Goal: Task Accomplishment & Management: Manage account settings

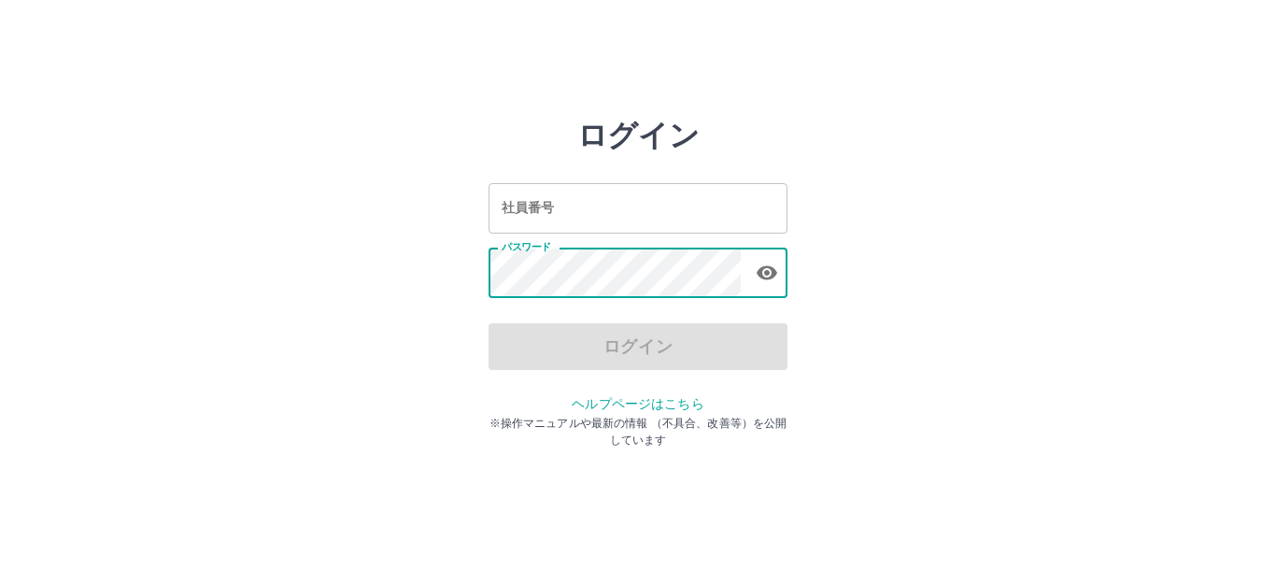
click at [649, 201] on input "社員番号" at bounding box center [638, 208] width 299 height 50
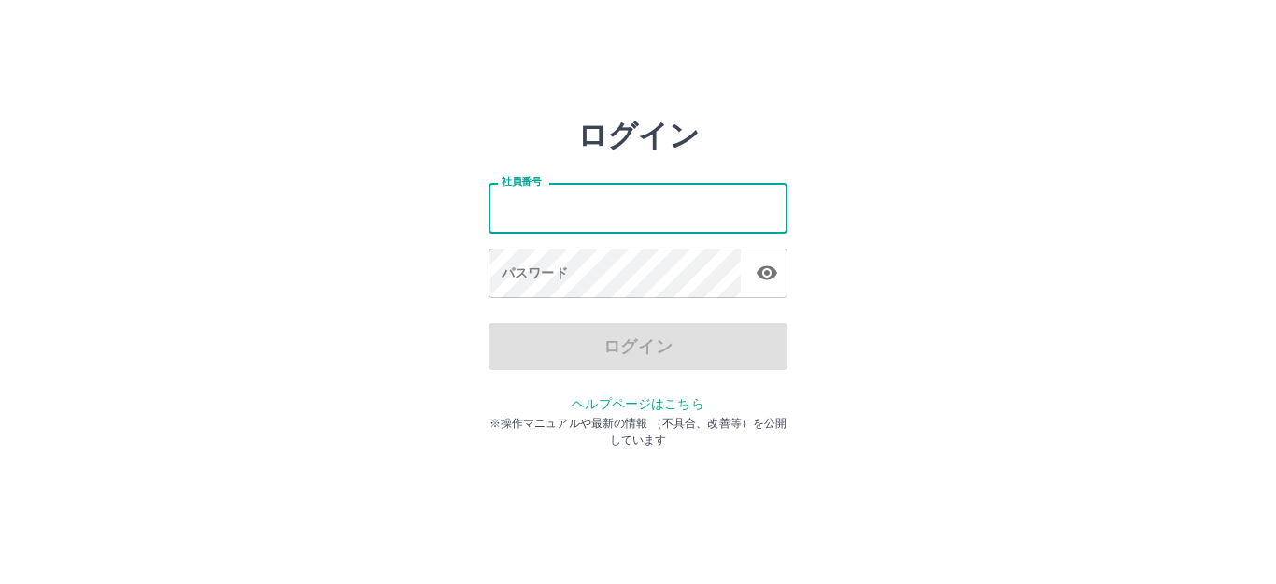
type input "*******"
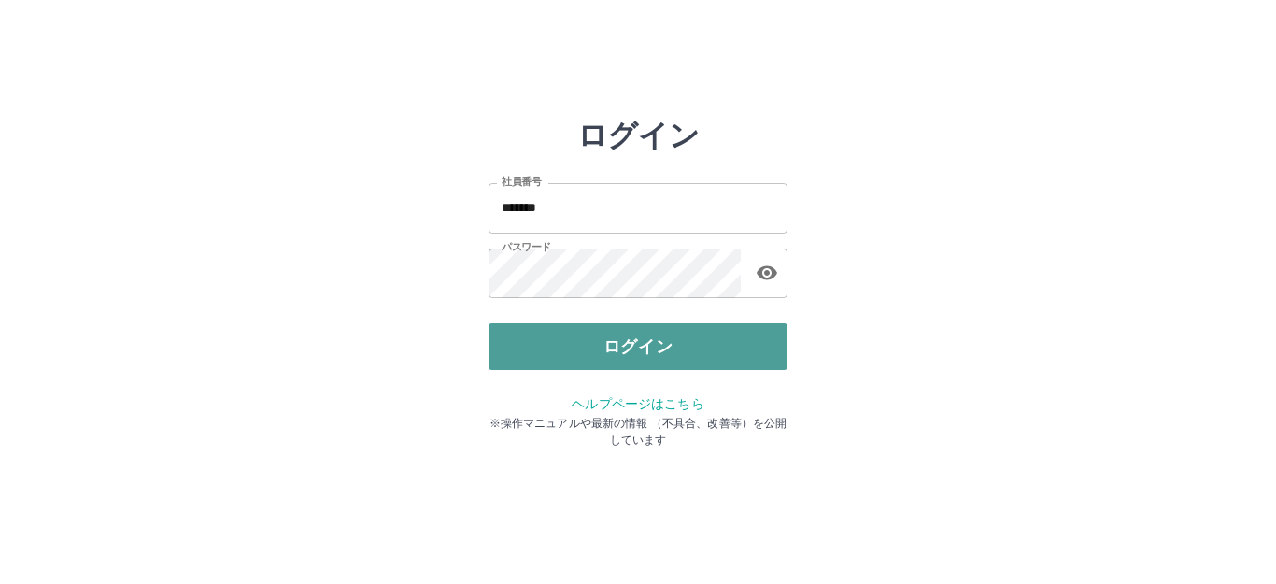
click at [650, 339] on button "ログイン" at bounding box center [638, 346] width 299 height 47
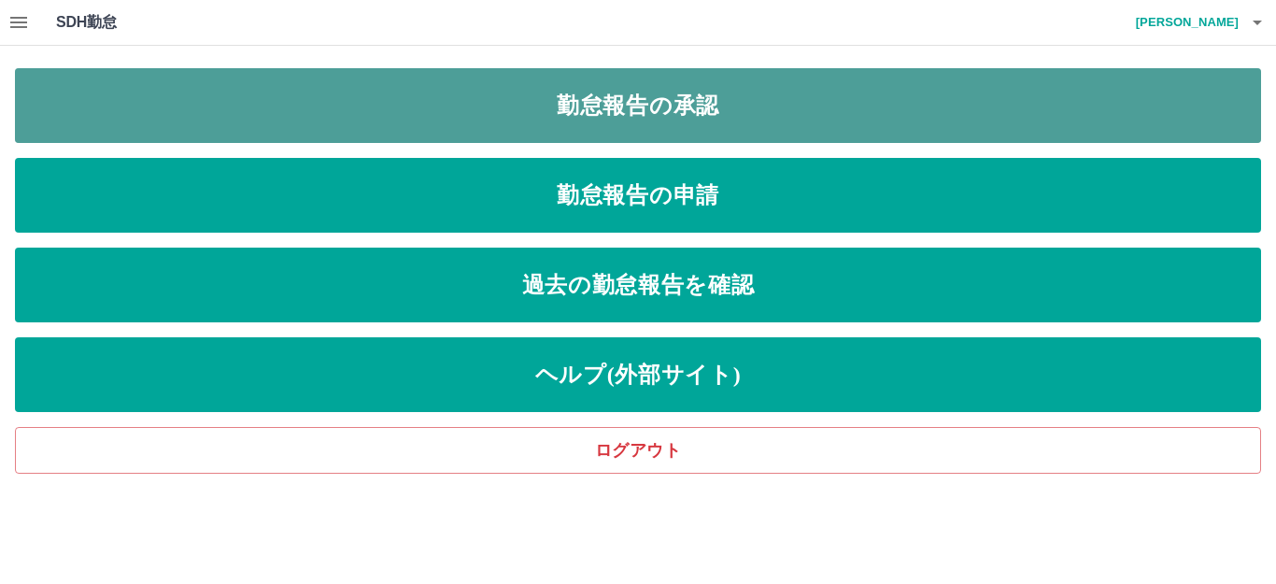
click at [684, 111] on link "勤怠報告の承認" at bounding box center [638, 105] width 1246 height 75
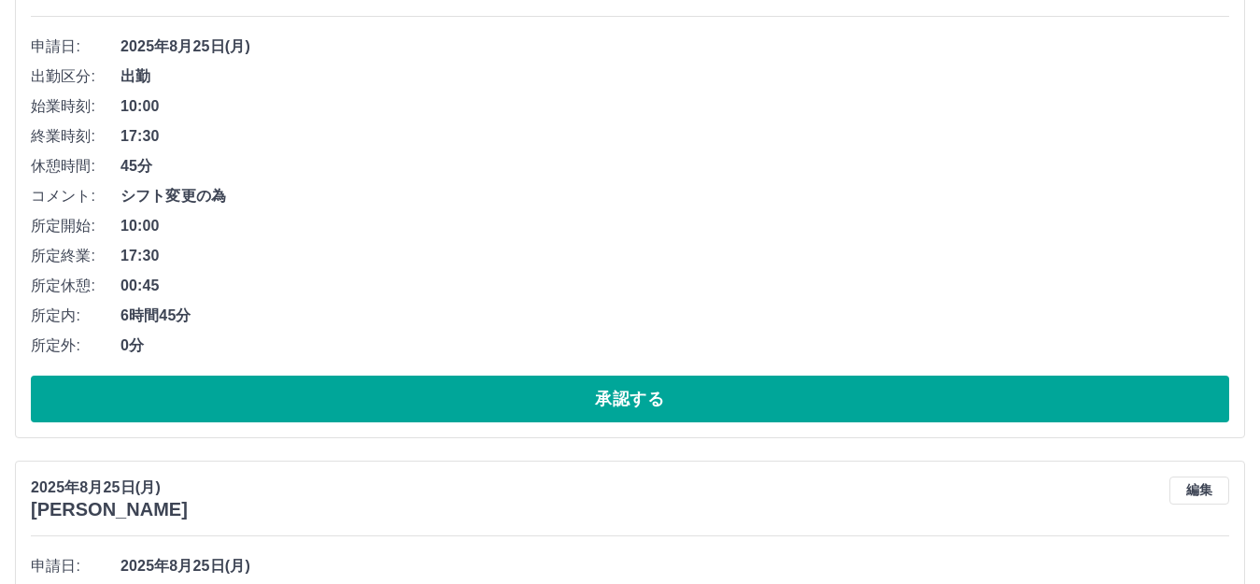
scroll to position [1308, 0]
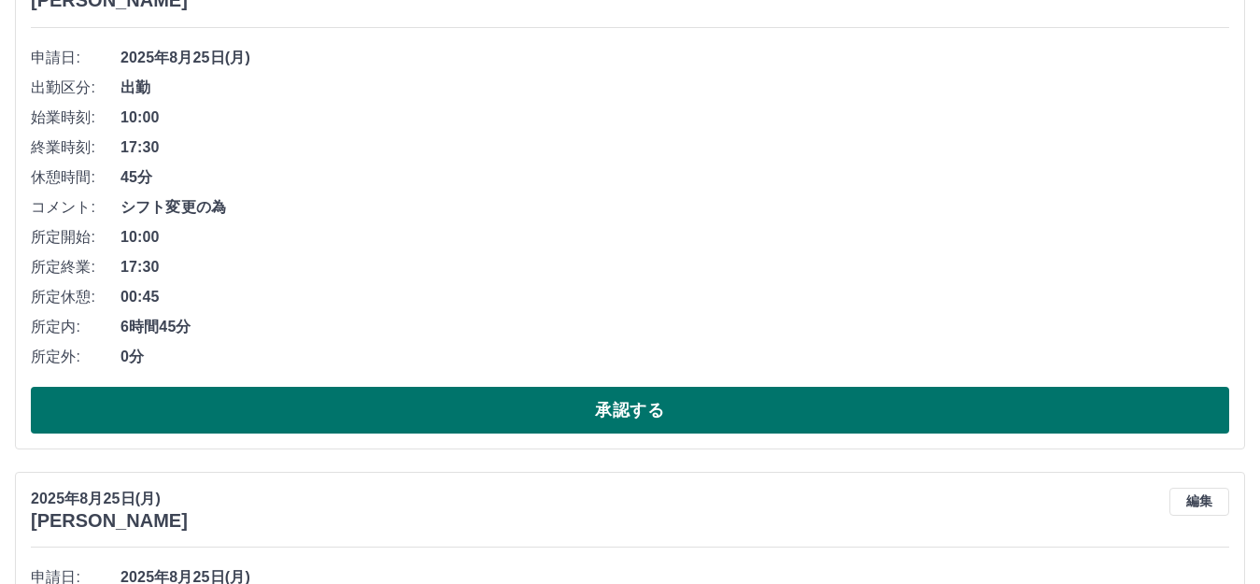
click at [460, 396] on button "承認する" at bounding box center [630, 410] width 1199 height 47
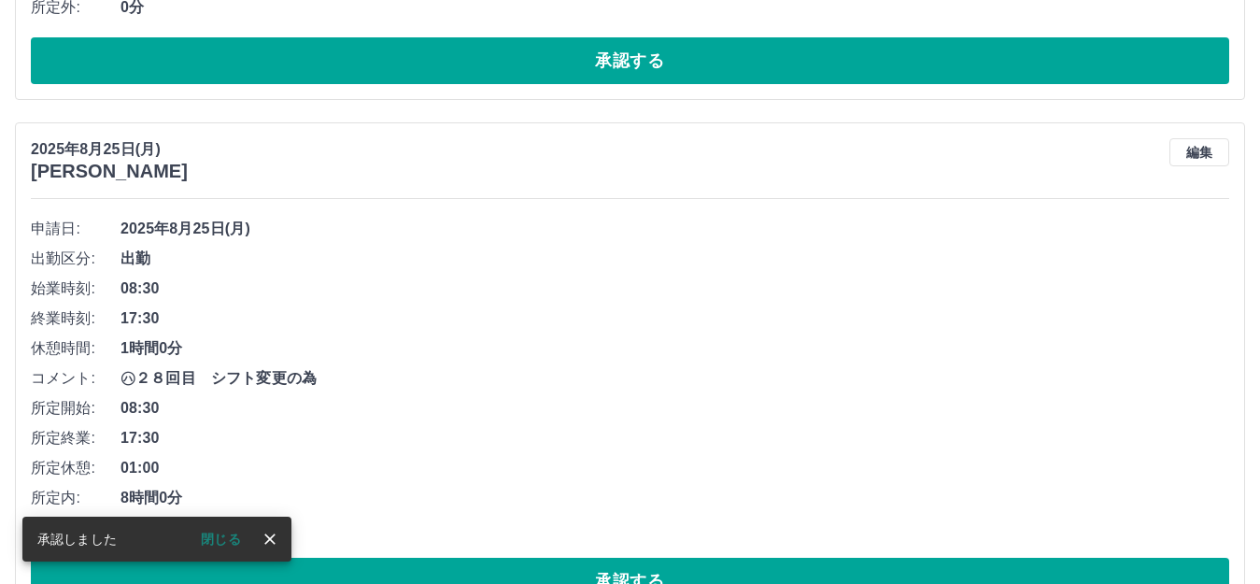
scroll to position [1348, 0]
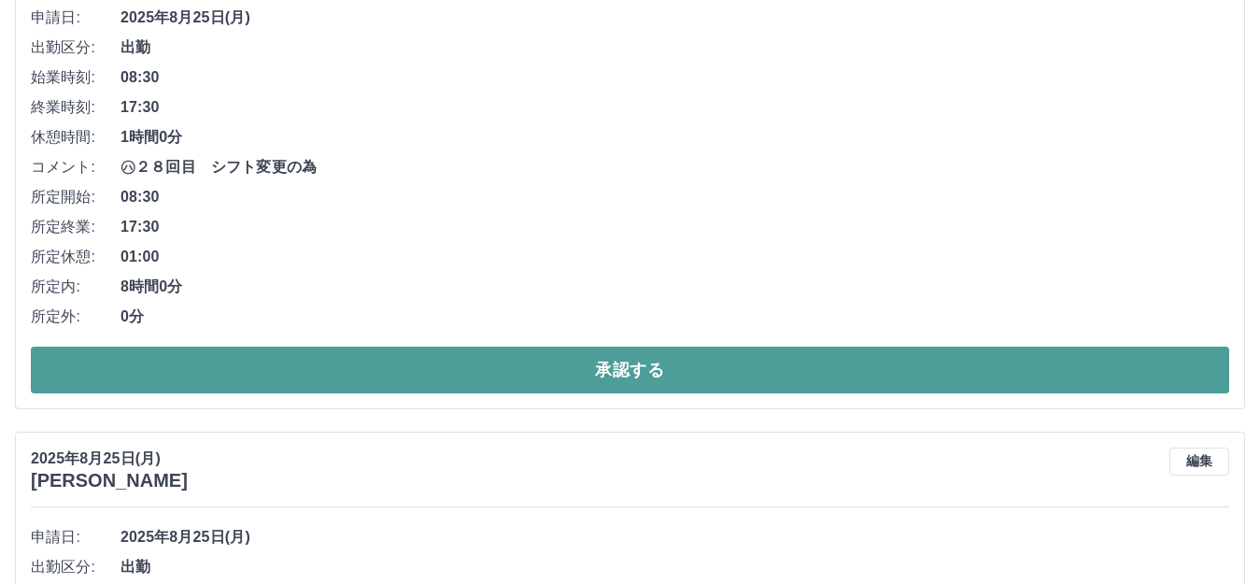
click at [462, 363] on button "承認する" at bounding box center [630, 370] width 1199 height 47
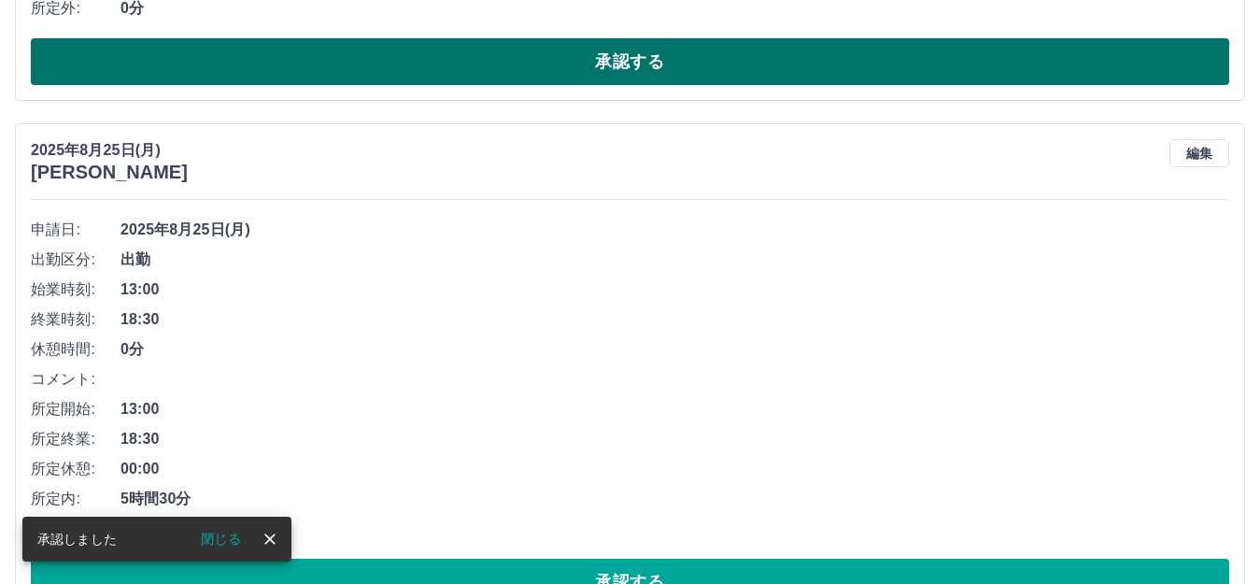
scroll to position [1388, 0]
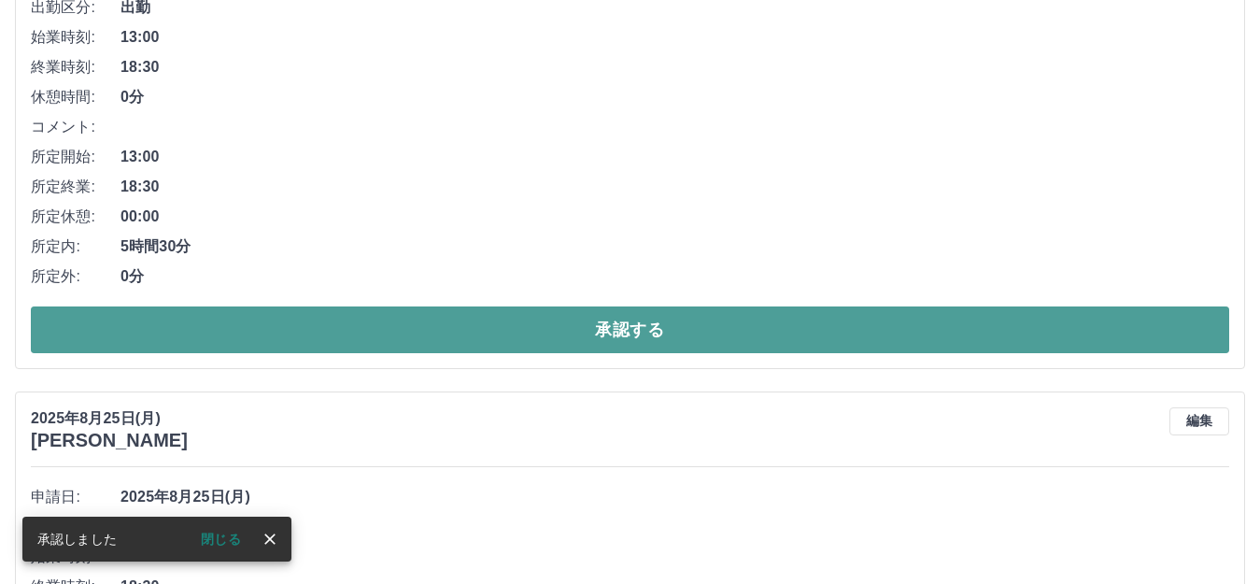
click at [456, 318] on button "承認する" at bounding box center [630, 329] width 1199 height 47
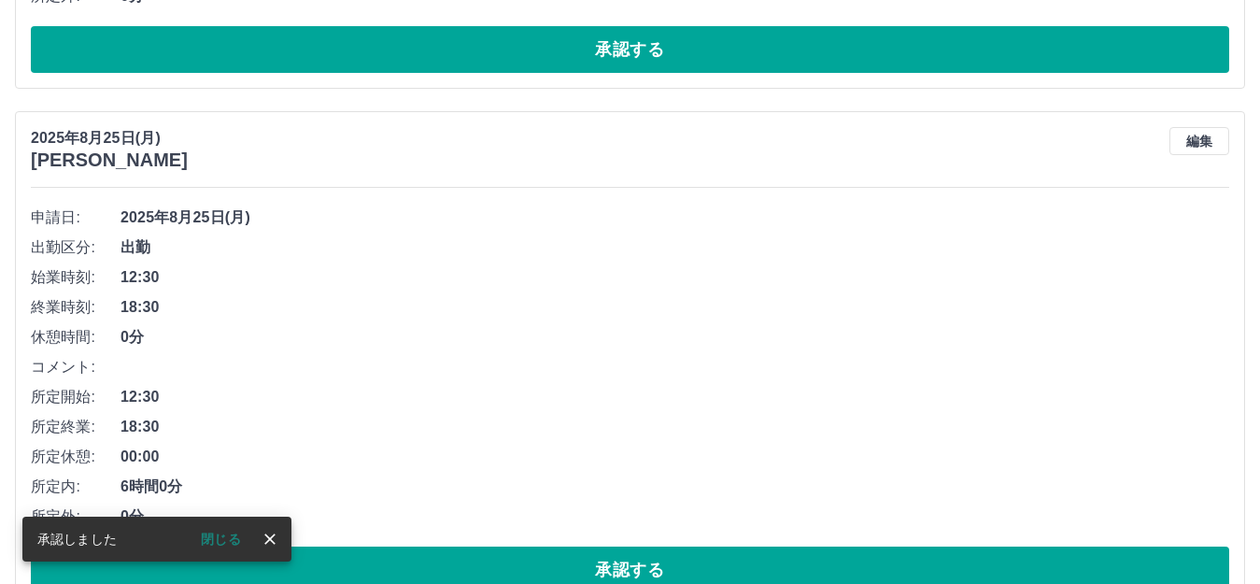
scroll to position [1335, 0]
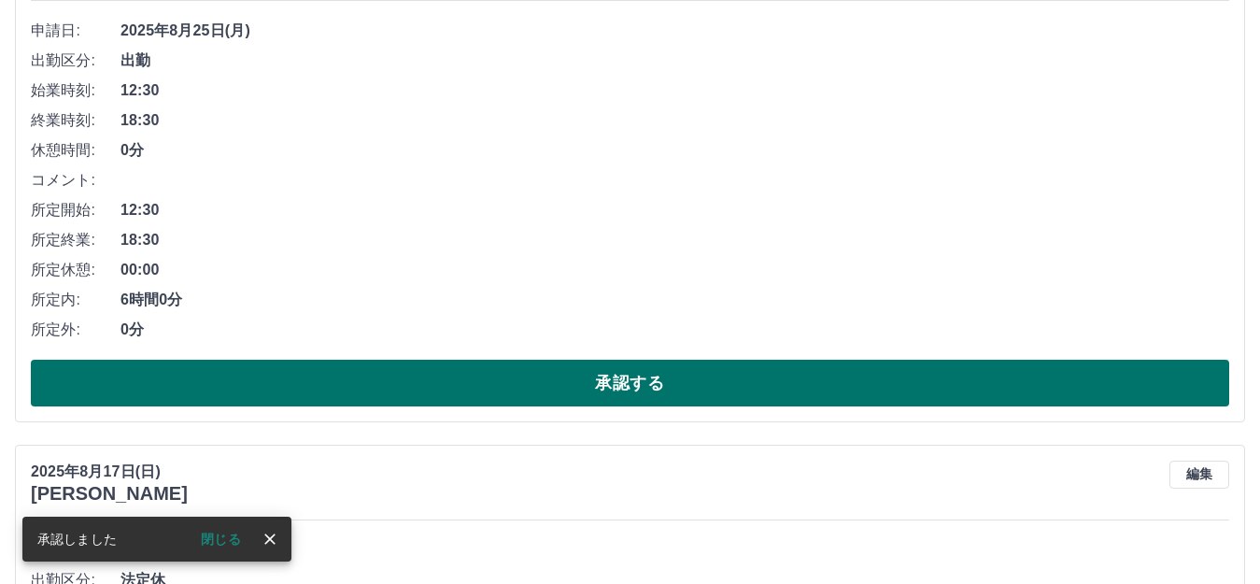
click at [542, 381] on button "承認する" at bounding box center [630, 383] width 1199 height 47
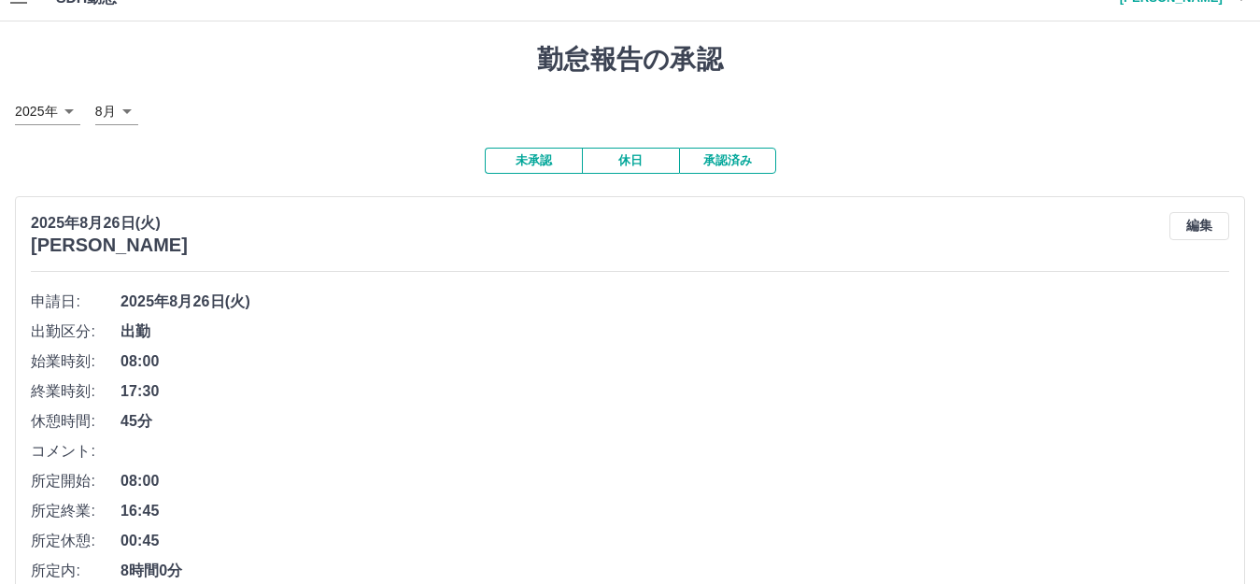
scroll to position [0, 0]
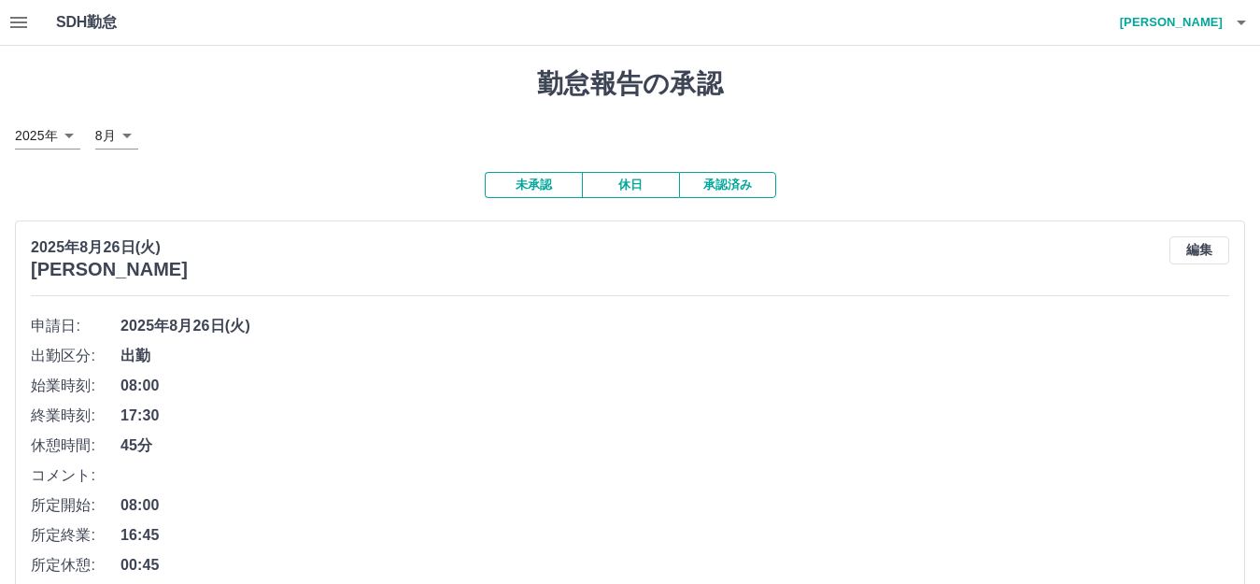
click at [21, 20] on icon "button" at bounding box center [18, 22] width 22 height 22
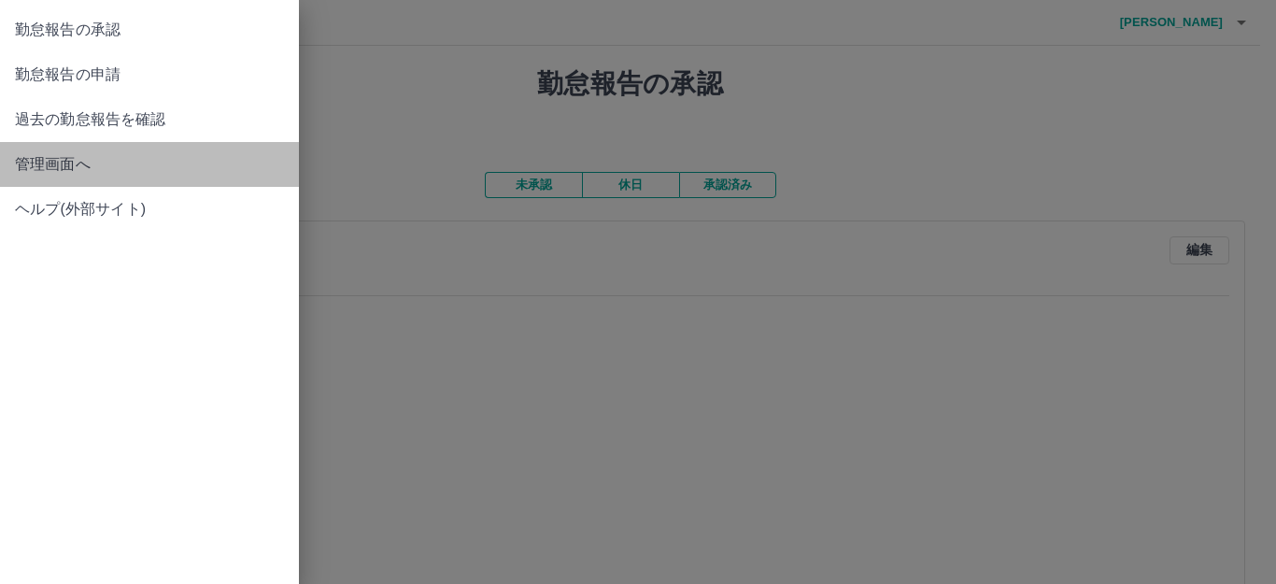
click at [64, 163] on span "管理画面へ" at bounding box center [149, 164] width 269 height 22
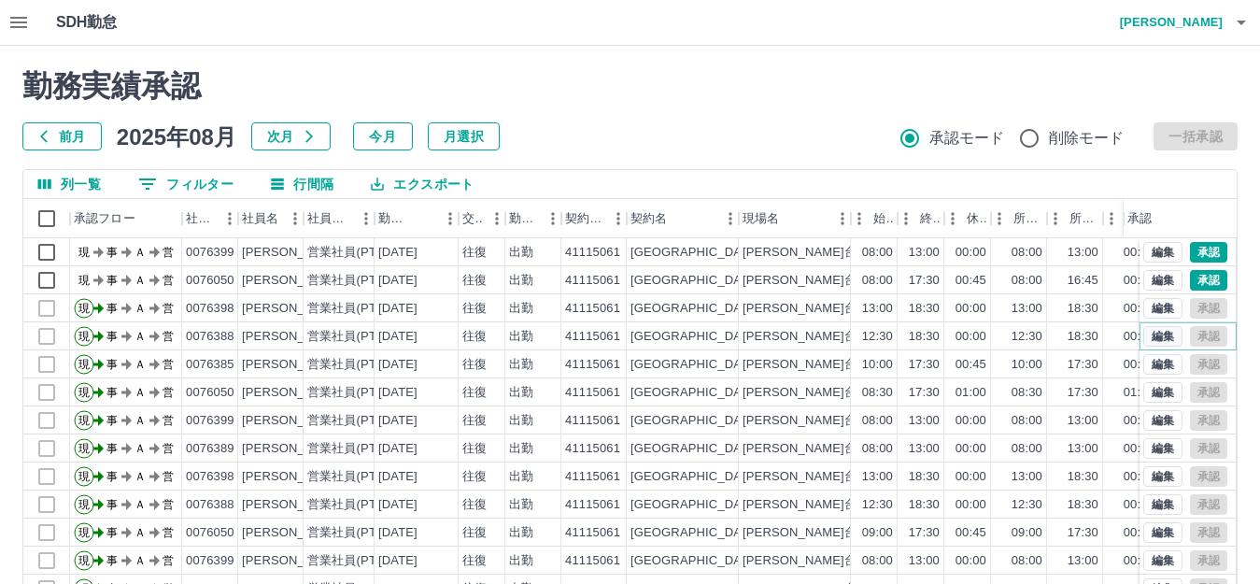
click at [1150, 338] on button "編集" at bounding box center [1162, 336] width 39 height 21
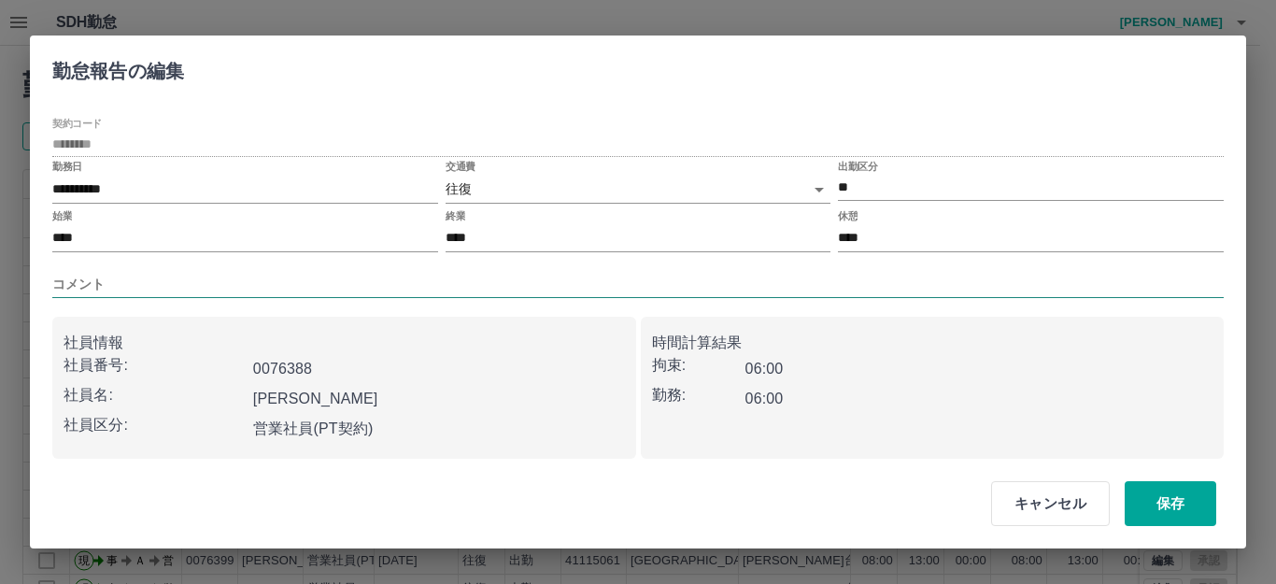
click at [132, 285] on input "コメント" at bounding box center [638, 284] width 1172 height 27
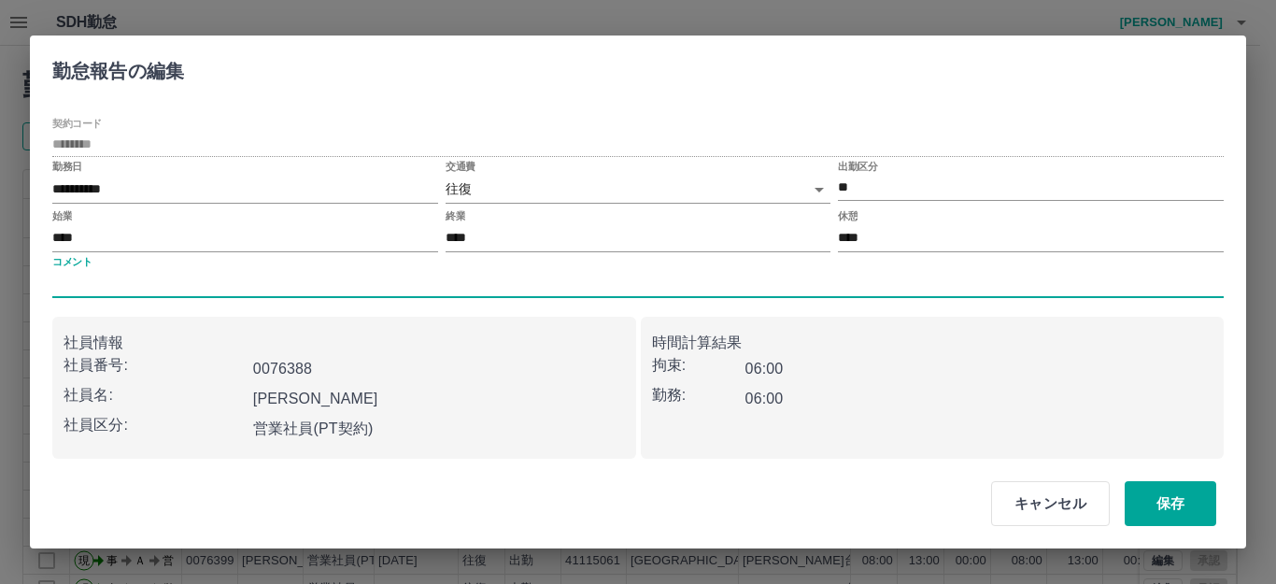
type input "*******"
click at [1180, 513] on button "保存" at bounding box center [1171, 503] width 92 height 45
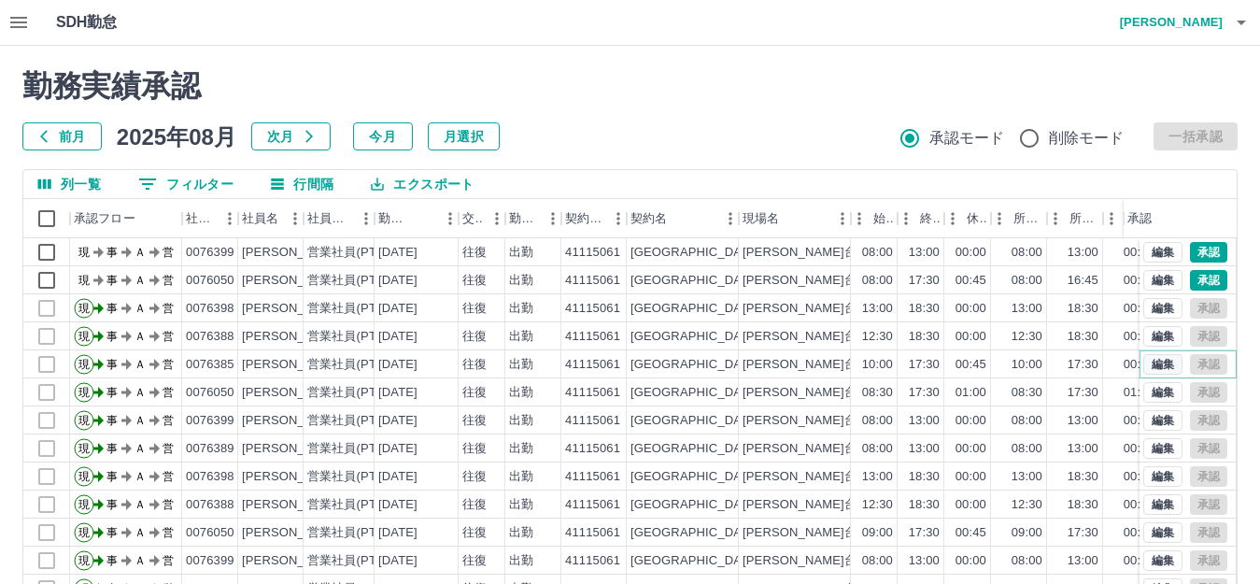
click at [1143, 360] on button "編集" at bounding box center [1162, 364] width 39 height 21
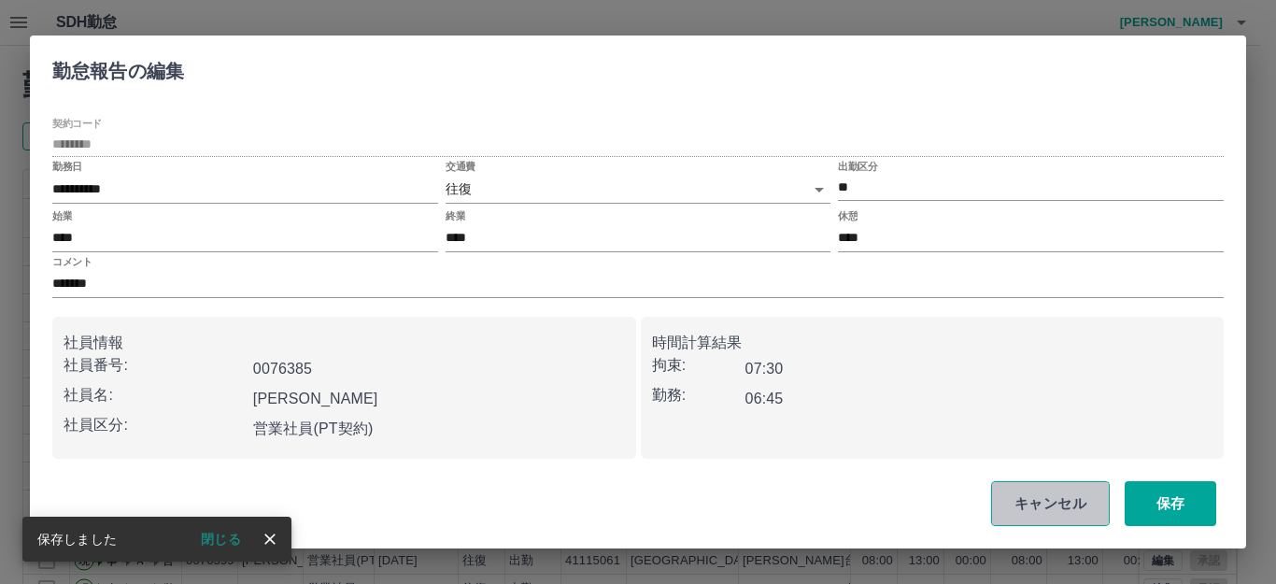
click at [1068, 506] on button "キャンセル" at bounding box center [1050, 503] width 119 height 45
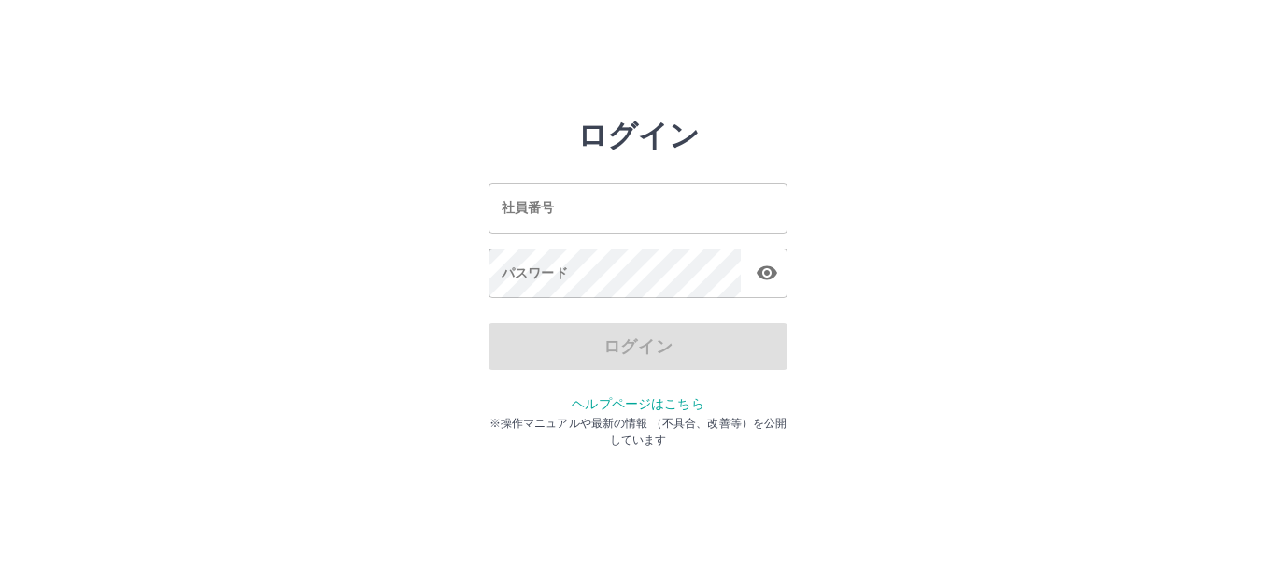
click at [630, 222] on input "社員番号" at bounding box center [638, 208] width 299 height 50
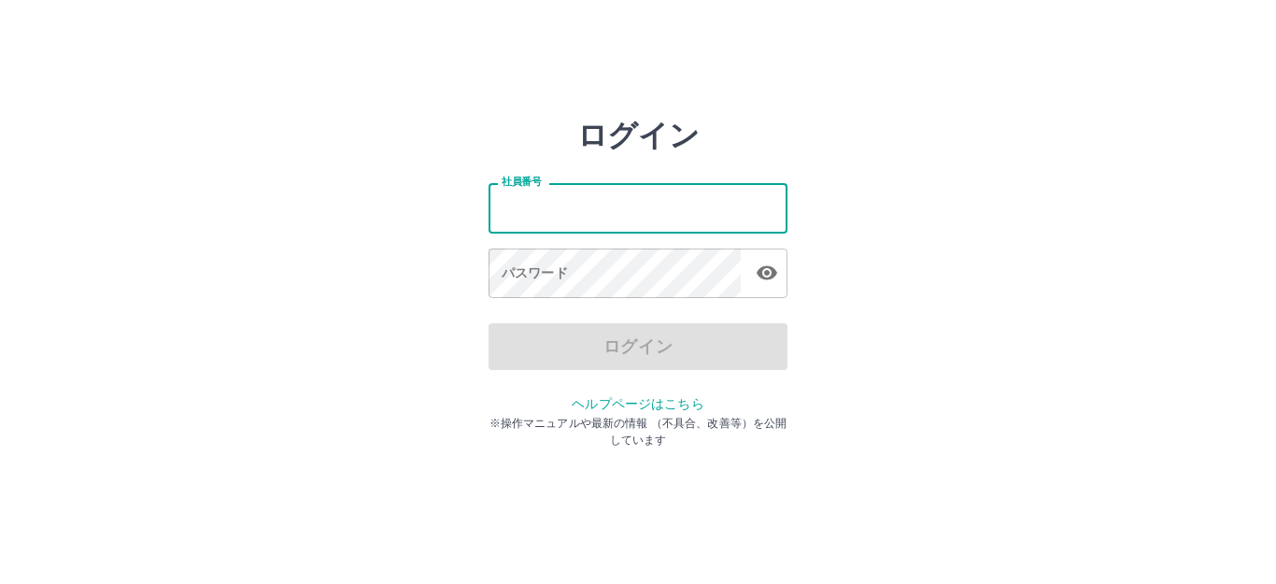
type input "*******"
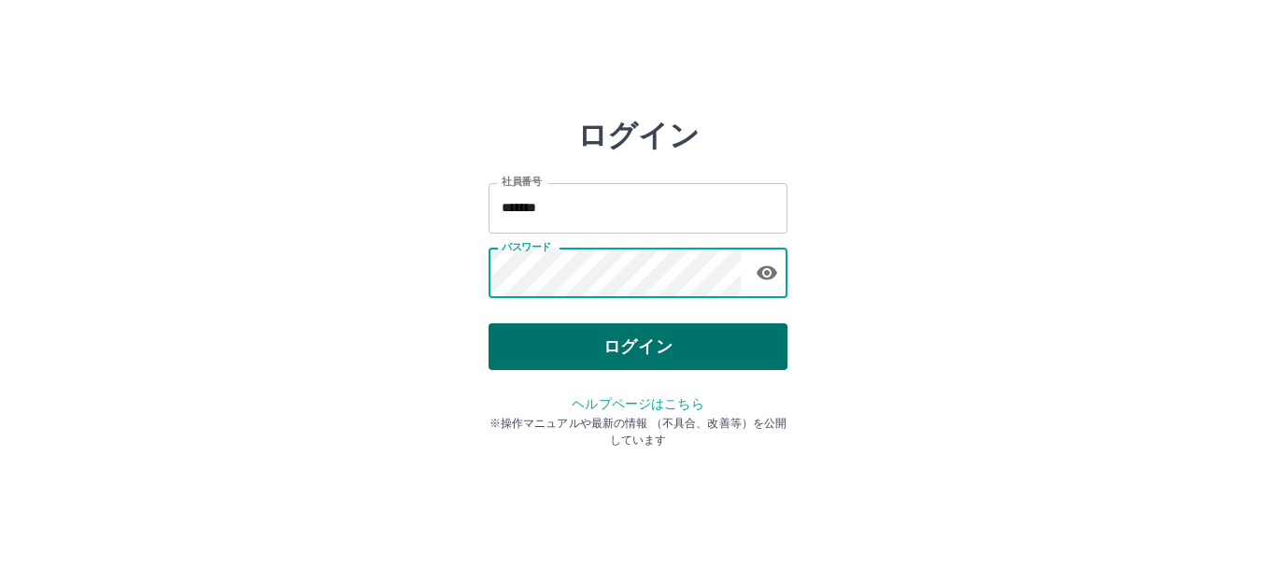
click at [621, 343] on button "ログイン" at bounding box center [638, 346] width 299 height 47
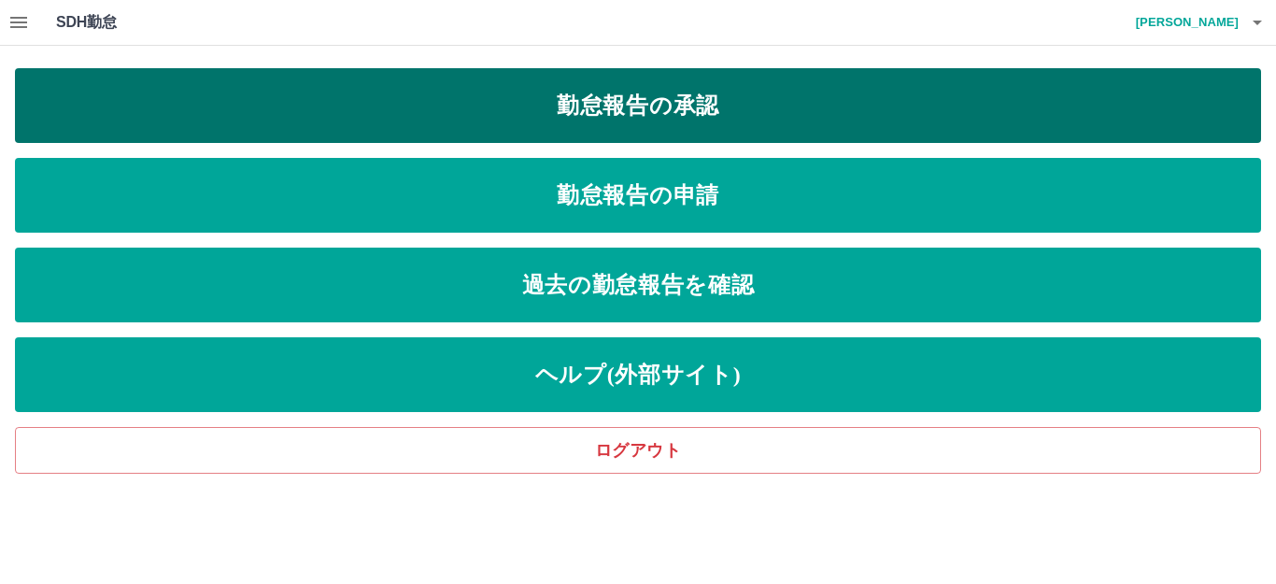
click at [689, 109] on link "勤怠報告の承認" at bounding box center [638, 105] width 1246 height 75
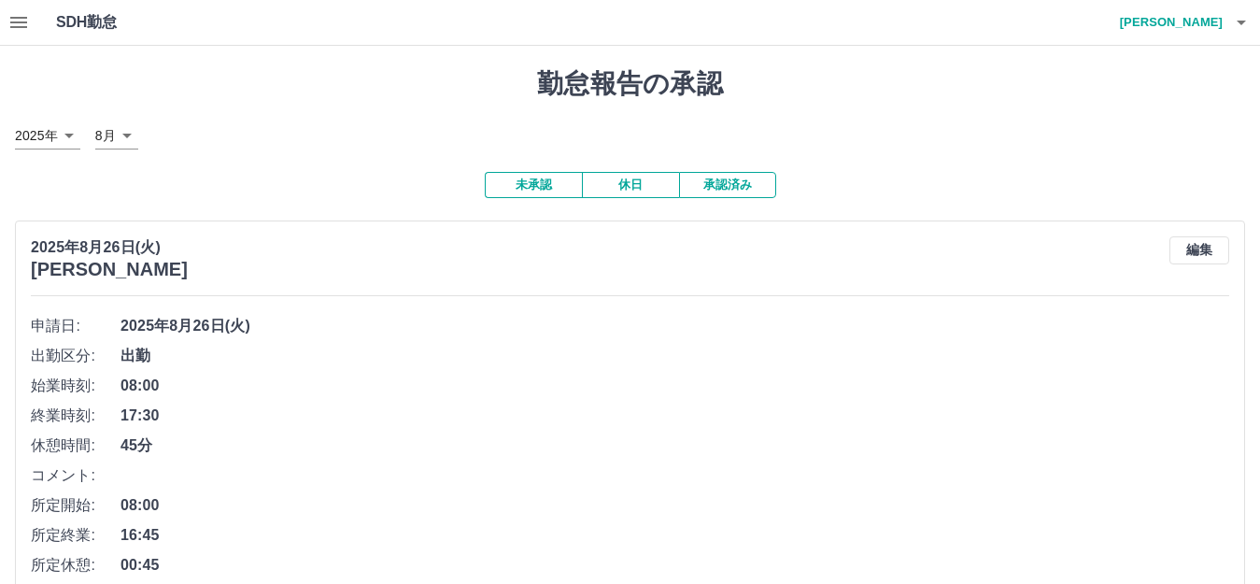
click at [22, 25] on icon "button" at bounding box center [18, 22] width 22 height 22
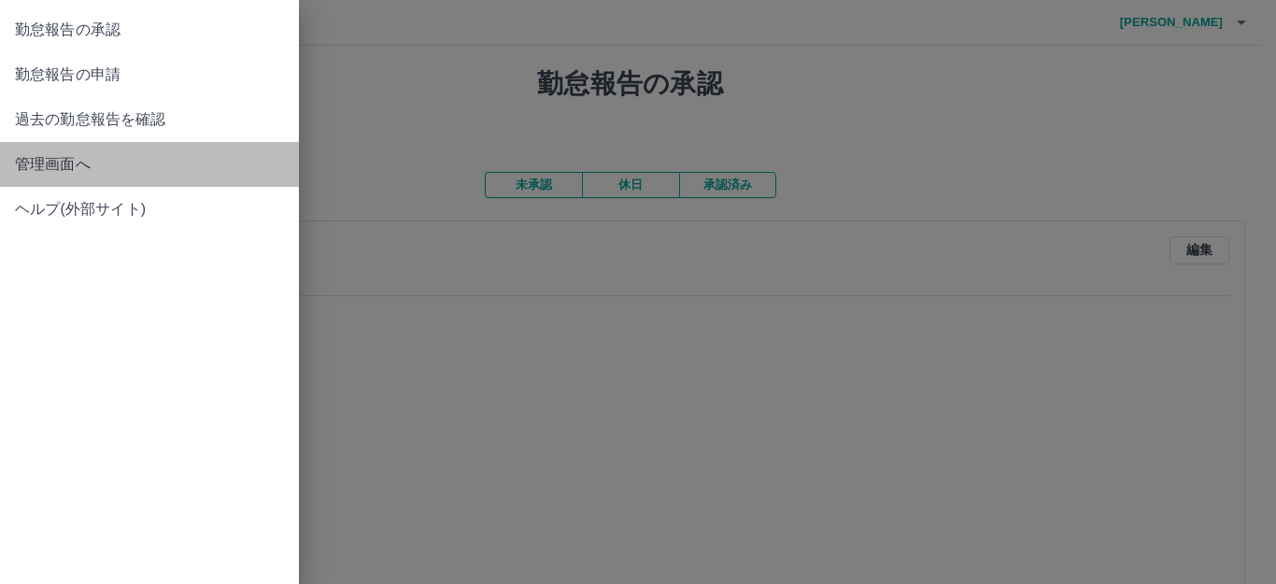
click at [89, 175] on span "管理画面へ" at bounding box center [149, 164] width 269 height 22
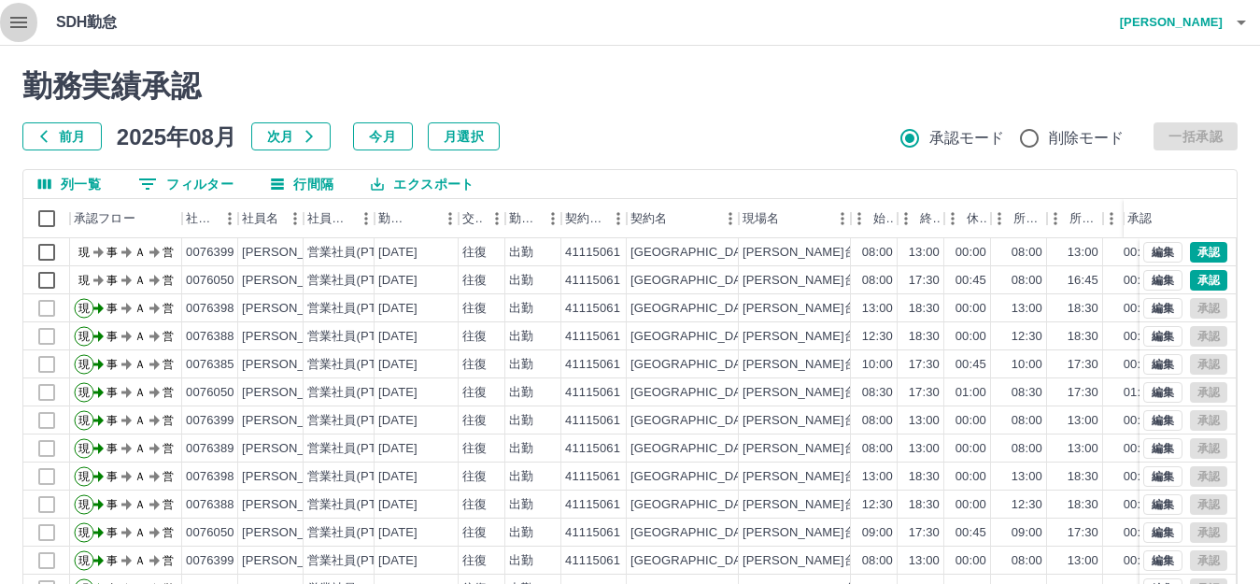
click at [30, 21] on button "button" at bounding box center [18, 22] width 37 height 45
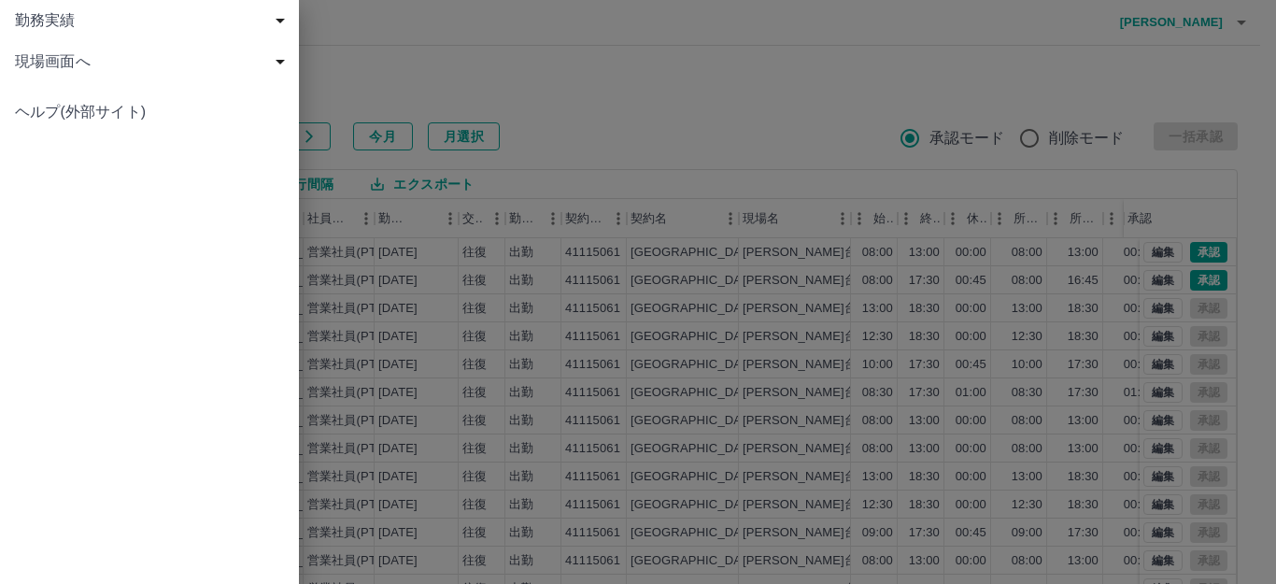
click at [44, 64] on span "現場画面へ" at bounding box center [153, 61] width 277 height 22
click at [56, 103] on span "現場画面へ" at bounding box center [159, 103] width 250 height 22
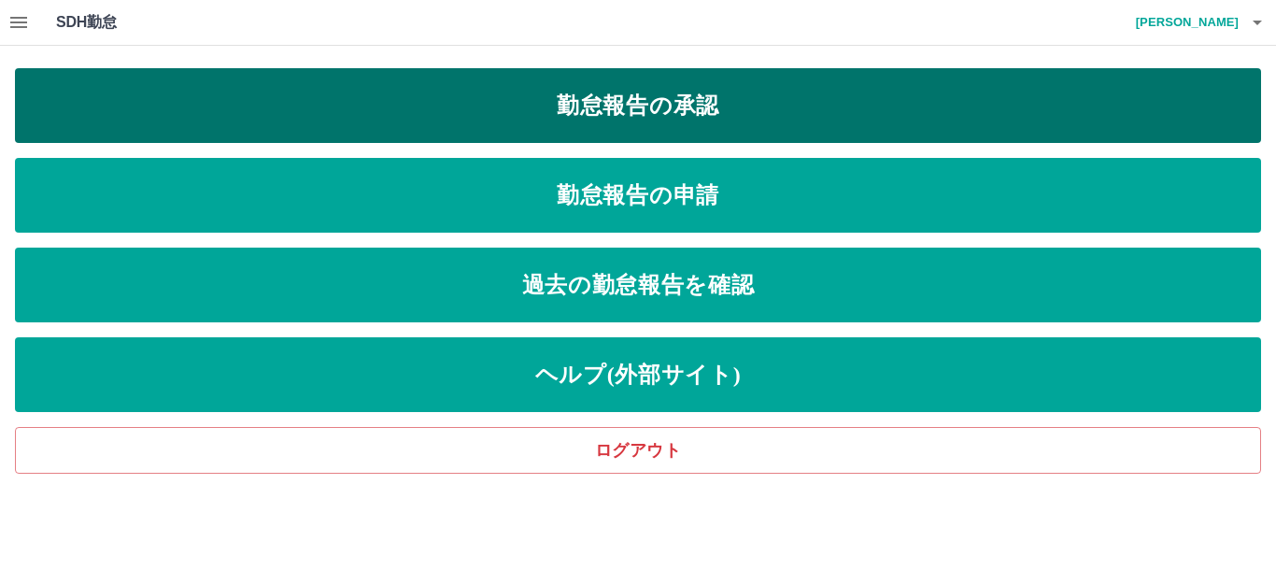
click at [288, 103] on link "勤怠報告の承認" at bounding box center [638, 105] width 1246 height 75
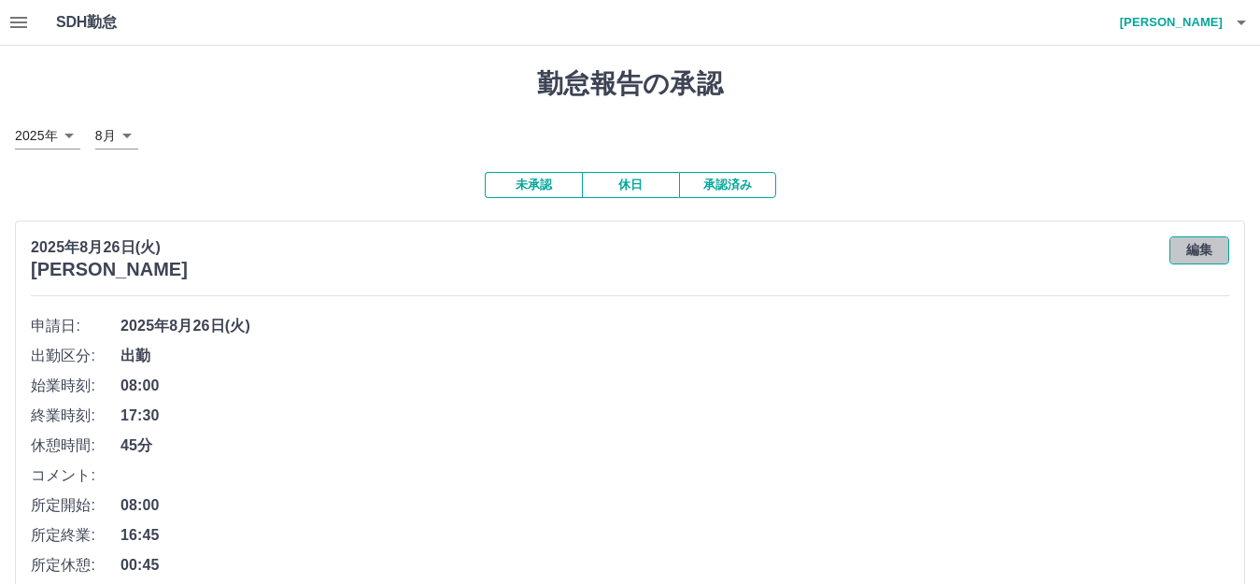
click at [1197, 249] on button "編集" at bounding box center [1200, 250] width 60 height 28
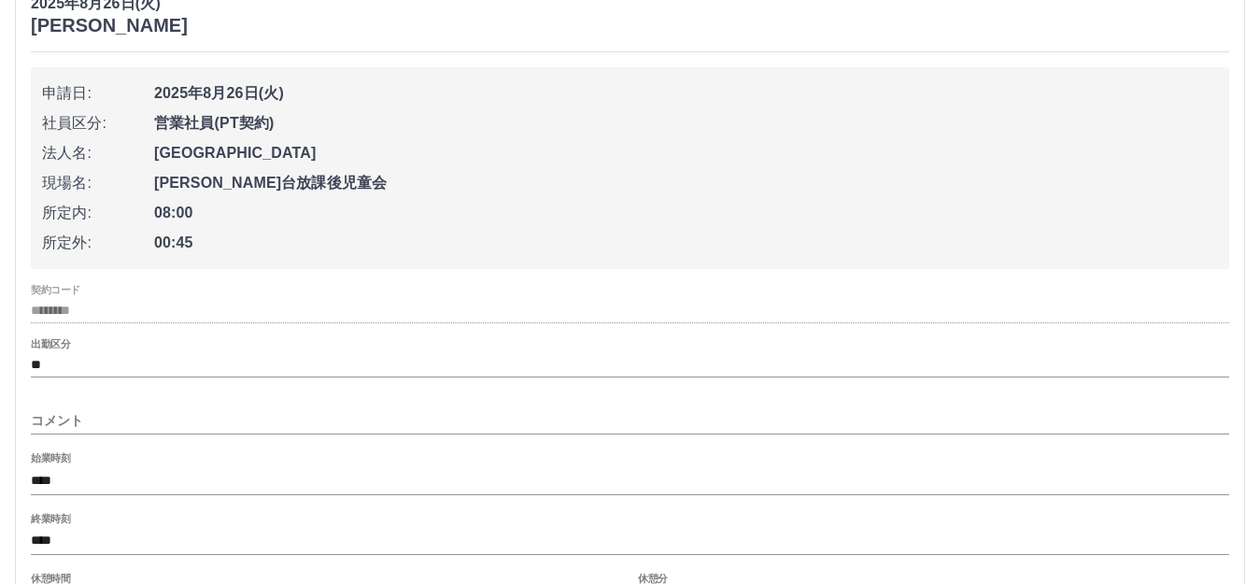
scroll to position [280, 0]
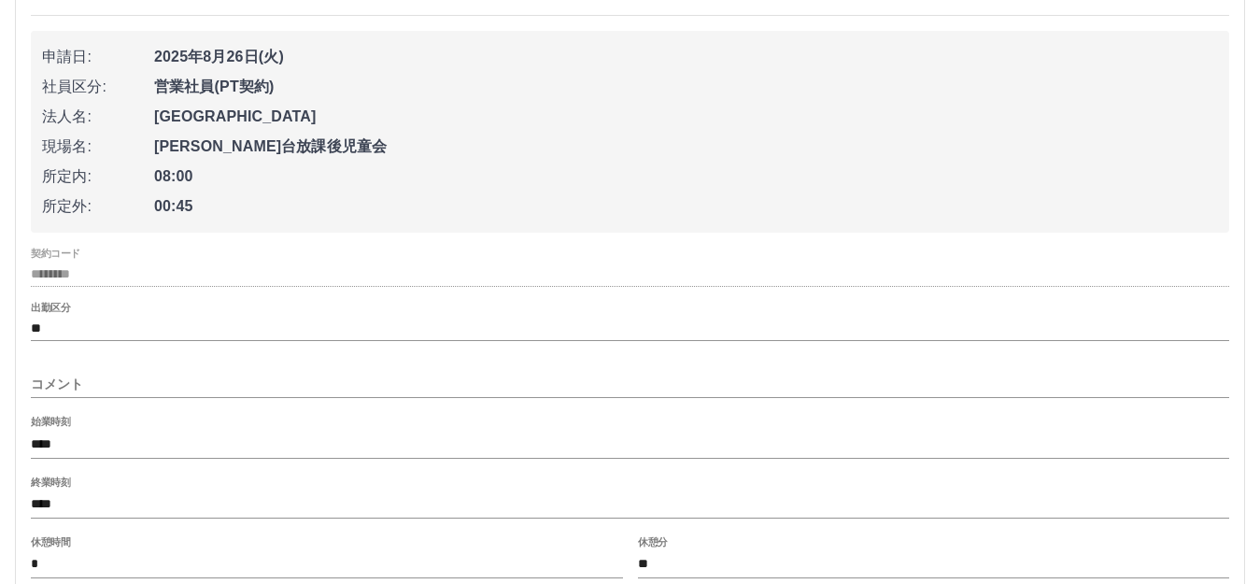
click at [121, 374] on input "コメント" at bounding box center [630, 384] width 1199 height 27
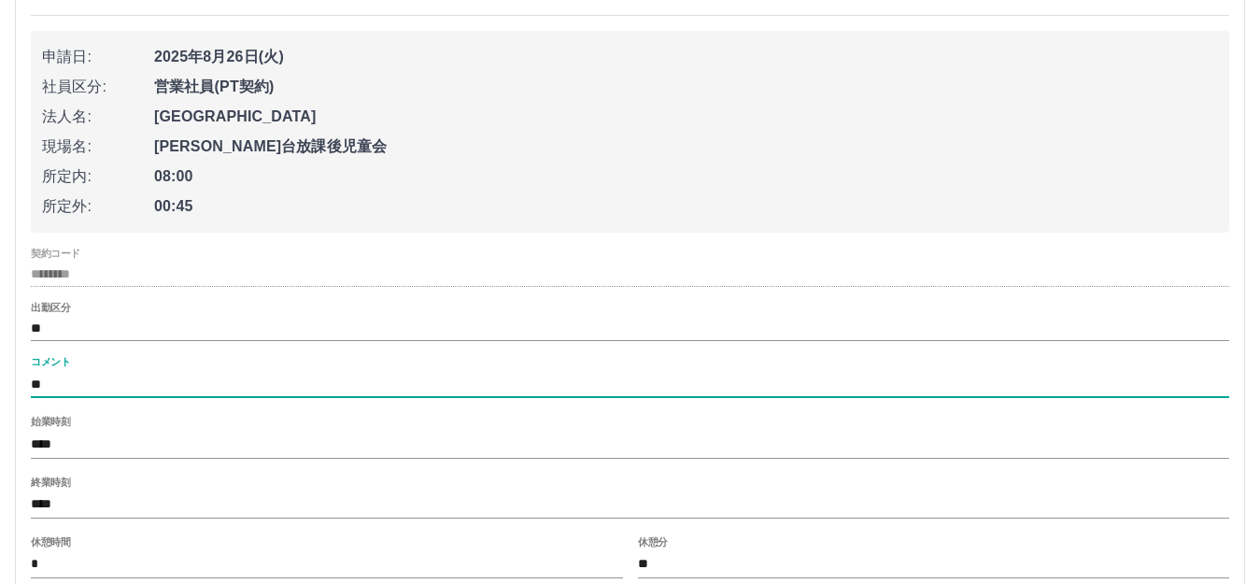
type input "*"
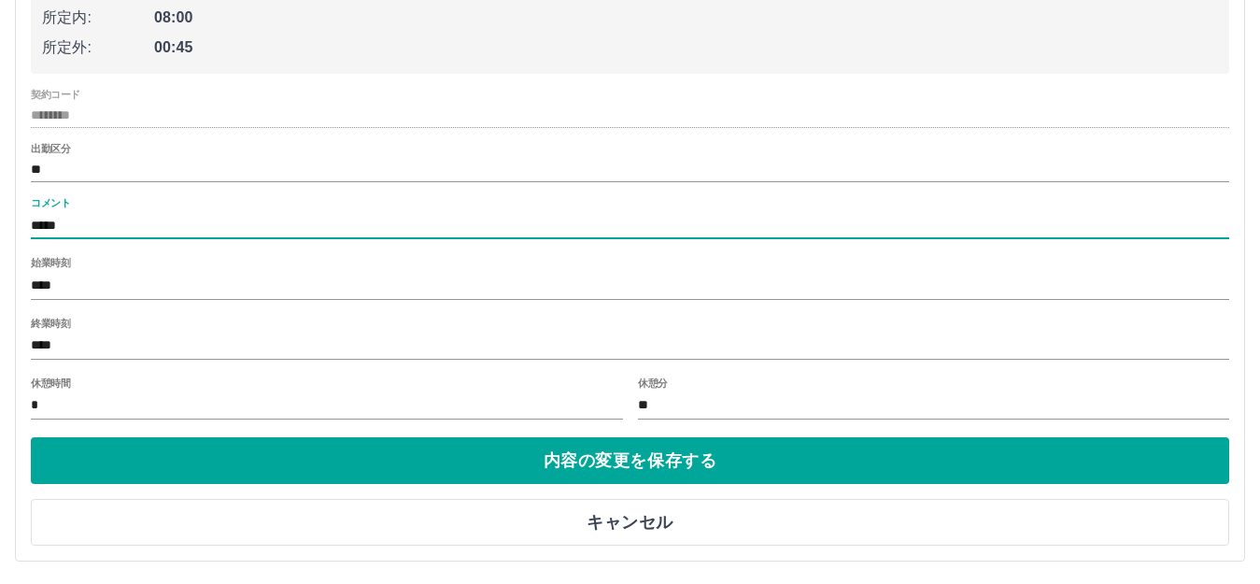
scroll to position [467, 0]
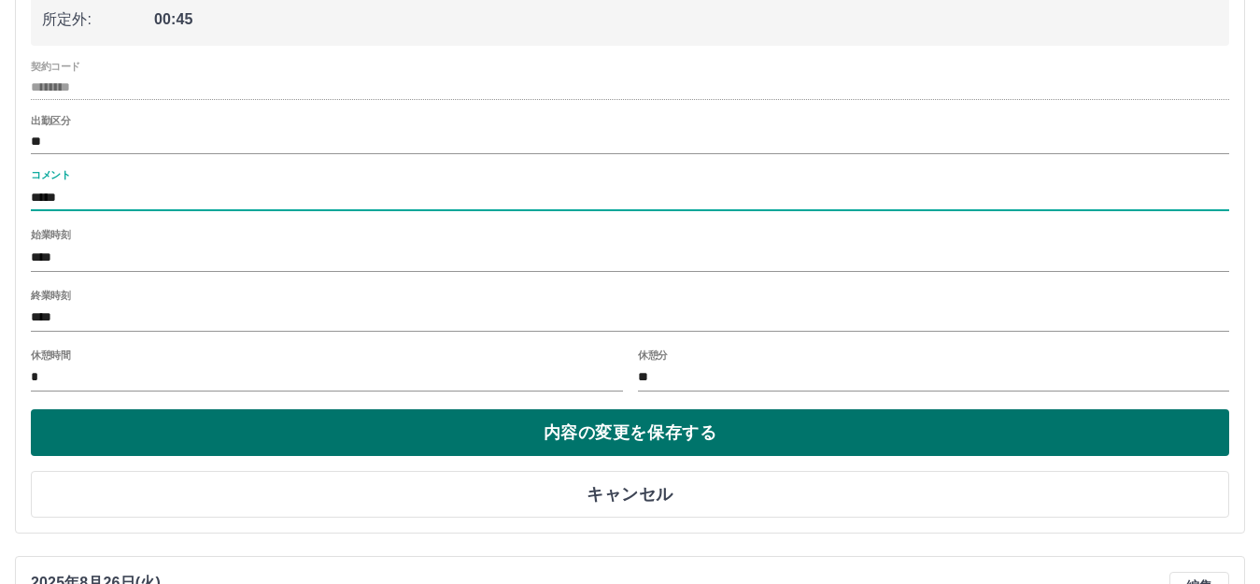
type input "*****"
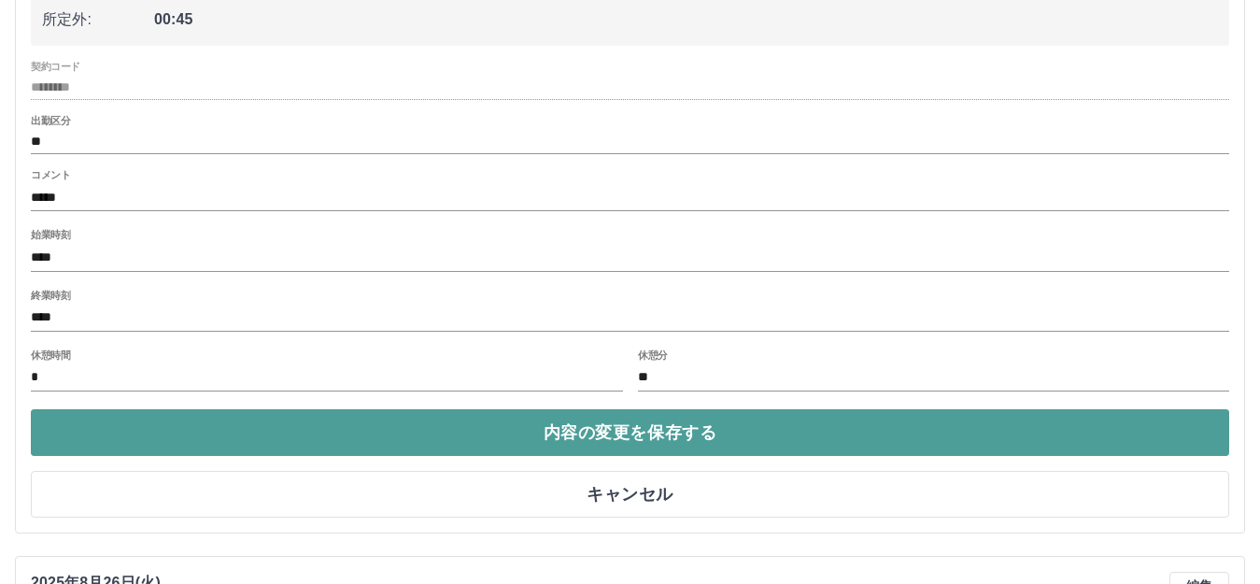
click at [634, 437] on button "内容の変更を保存する" at bounding box center [630, 432] width 1199 height 47
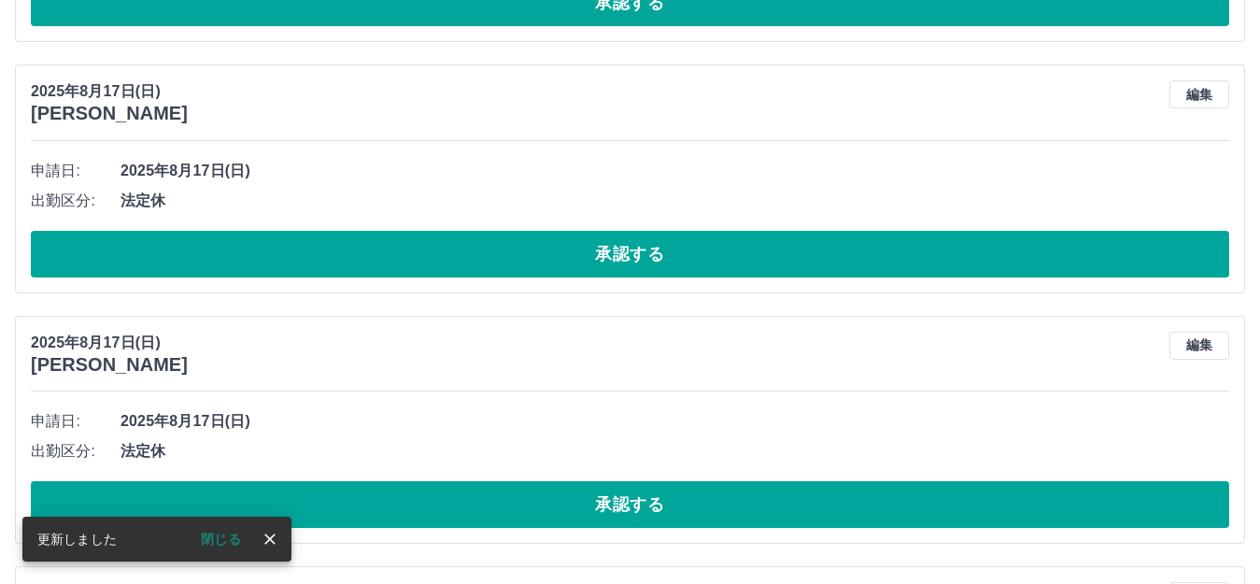
scroll to position [1214, 0]
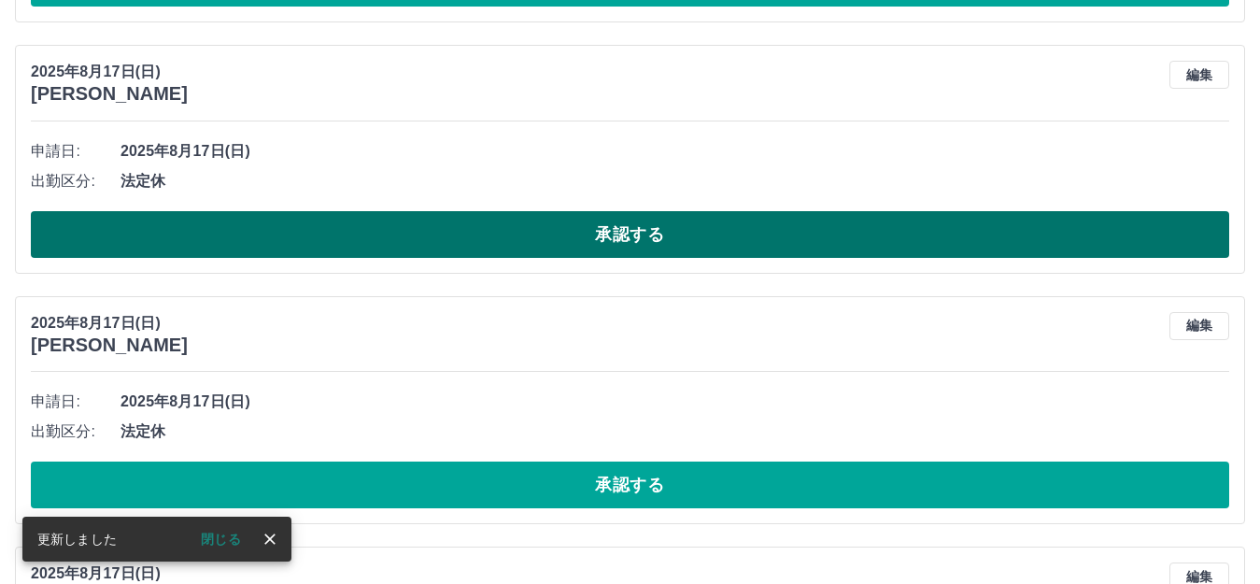
click at [641, 219] on button "承認する" at bounding box center [630, 234] width 1199 height 47
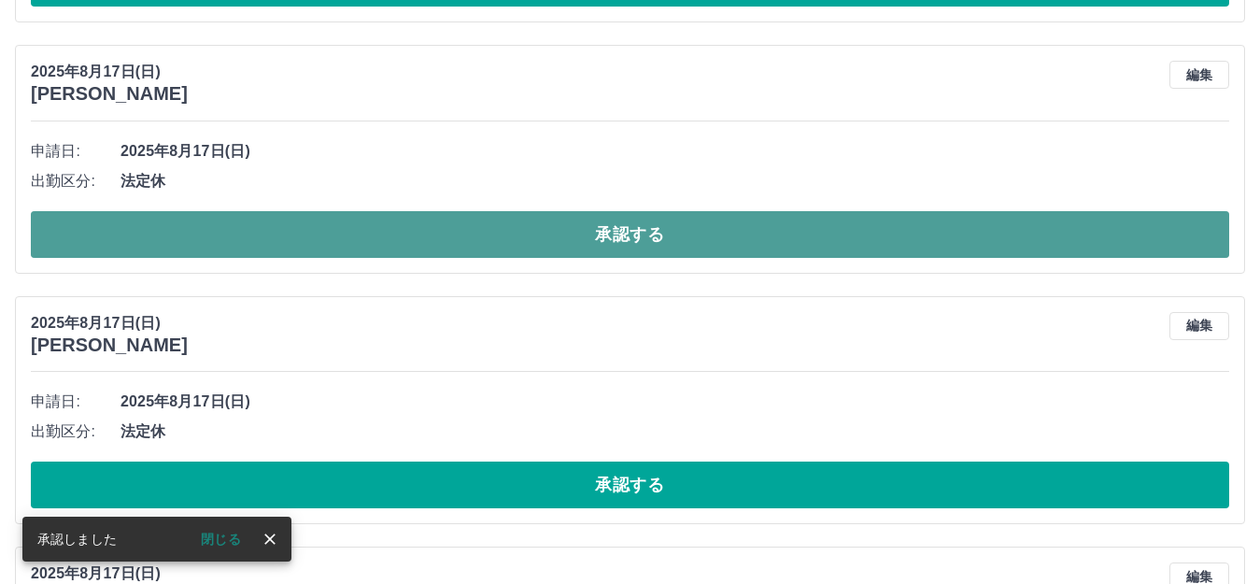
click at [638, 232] on button "承認する" at bounding box center [630, 234] width 1199 height 47
click at [639, 231] on button "承認する" at bounding box center [630, 234] width 1199 height 47
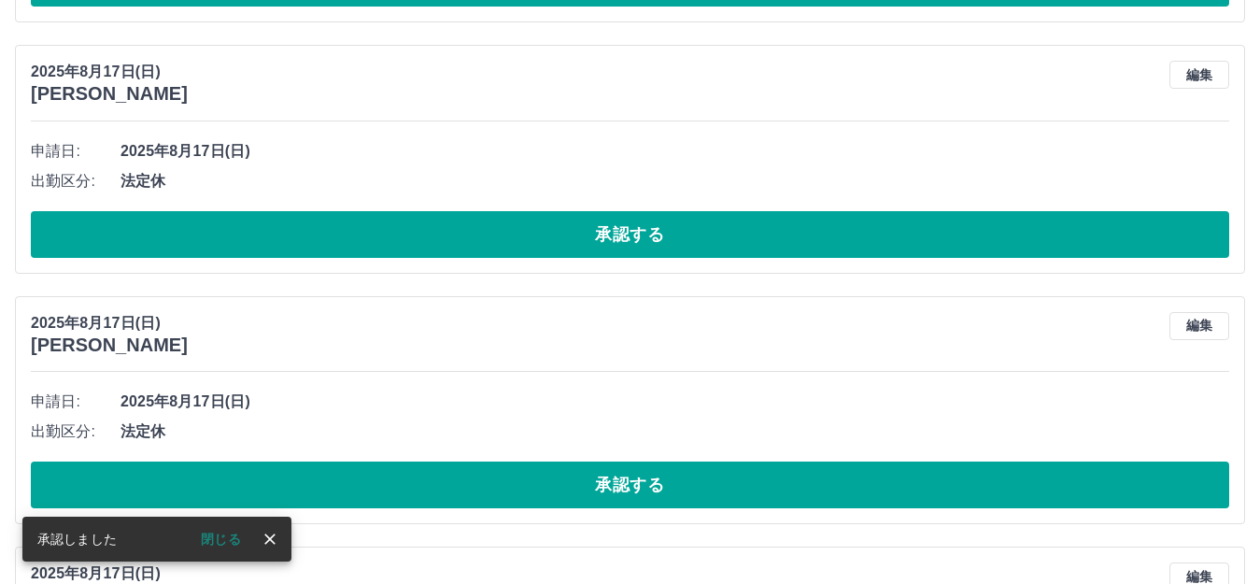
click at [639, 231] on button "承認する" at bounding box center [630, 234] width 1199 height 47
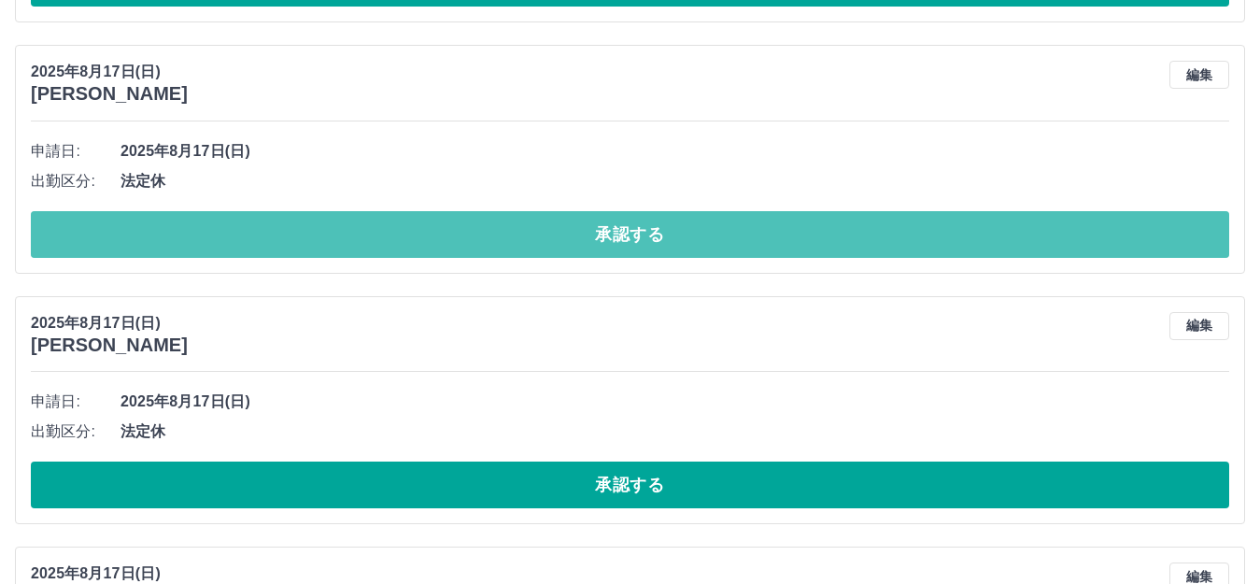
click at [639, 231] on button "承認する" at bounding box center [630, 234] width 1199 height 47
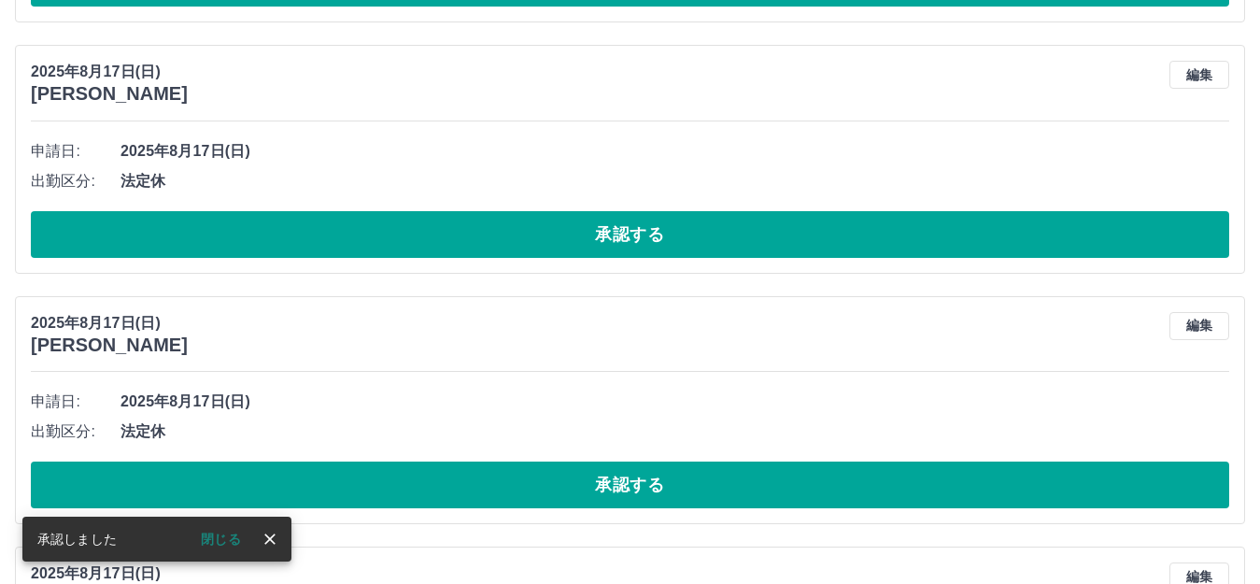
click at [639, 231] on button "承認する" at bounding box center [630, 234] width 1199 height 47
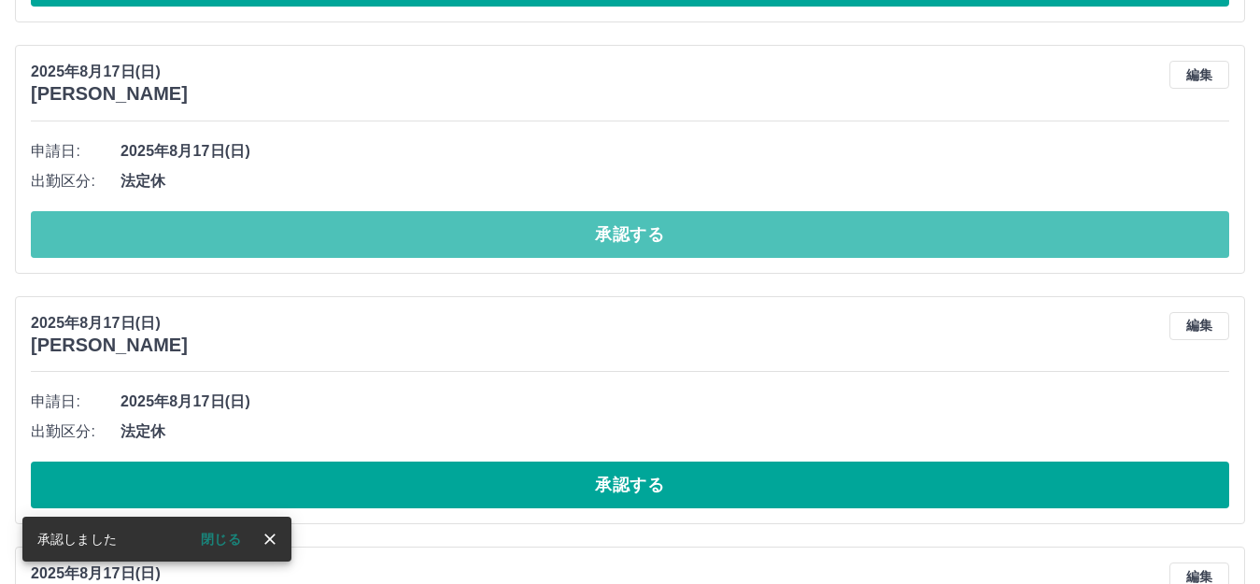
click at [639, 231] on button "承認する" at bounding box center [630, 234] width 1199 height 47
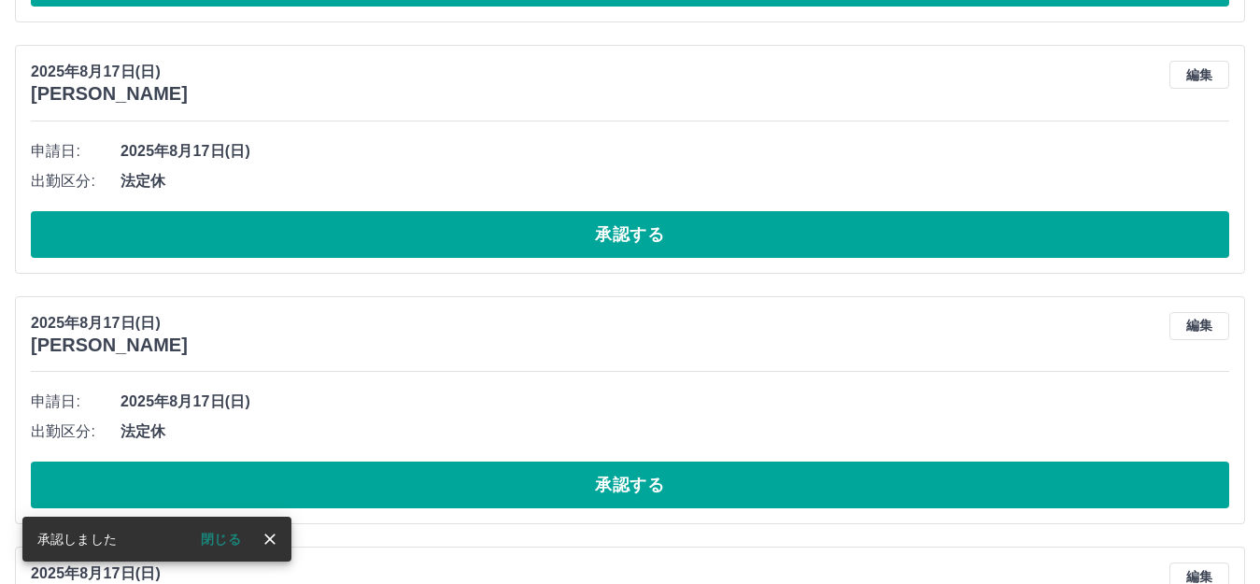
click at [639, 231] on button "承認する" at bounding box center [630, 234] width 1199 height 47
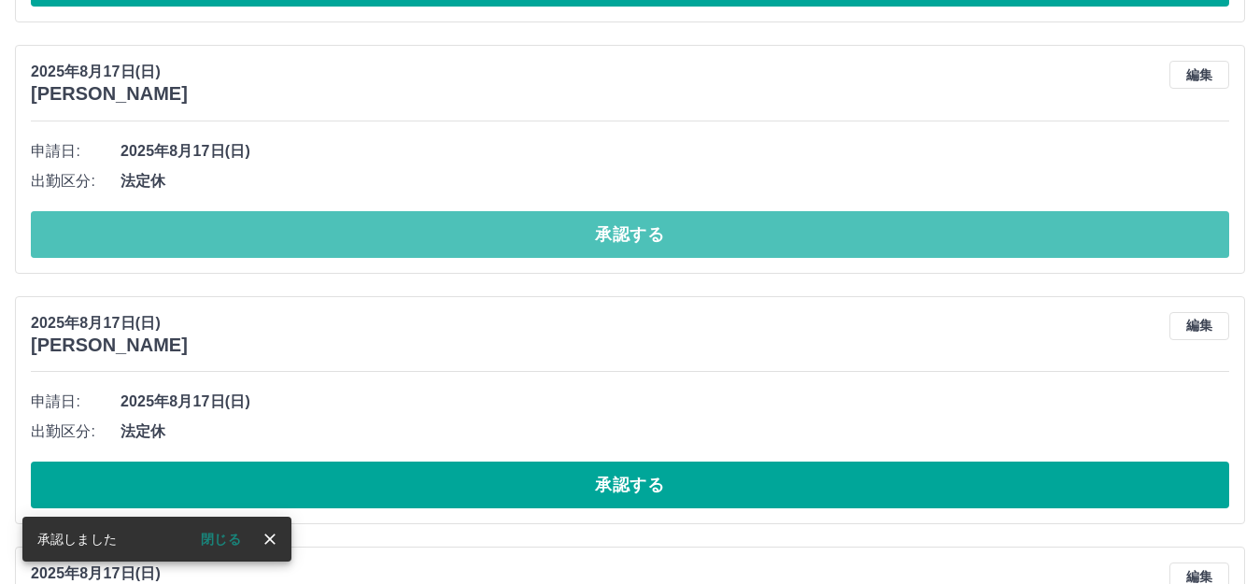
click at [639, 232] on button "承認する" at bounding box center [630, 234] width 1199 height 47
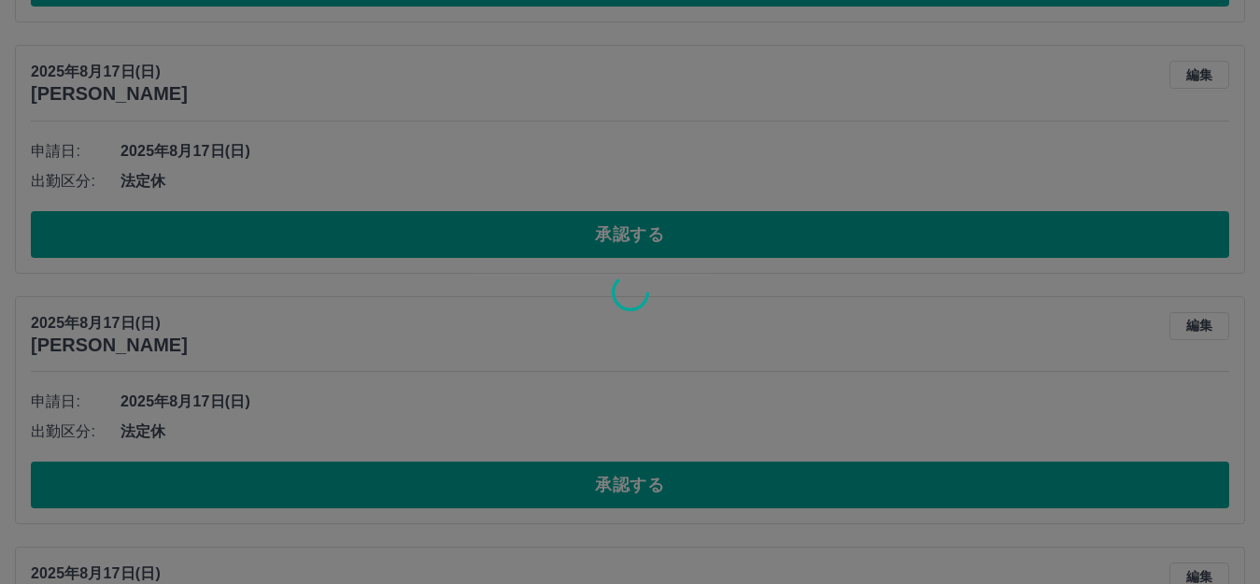
click at [639, 232] on div at bounding box center [630, 292] width 1260 height 584
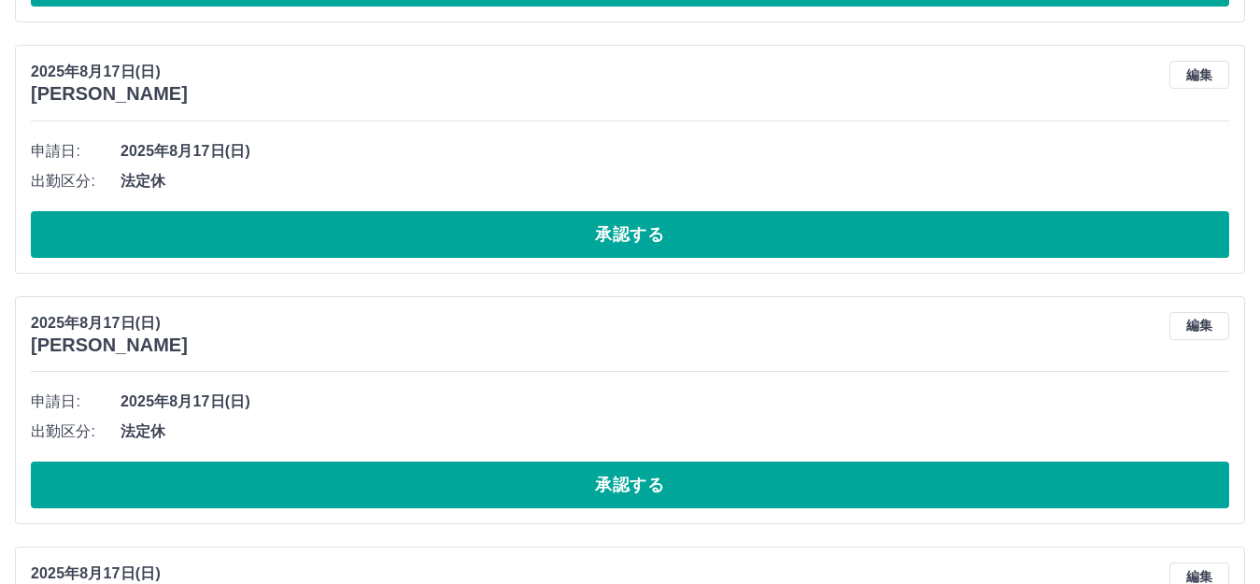
drag, startPoint x: 647, startPoint y: 222, endPoint x: 624, endPoint y: 208, distance: 27.2
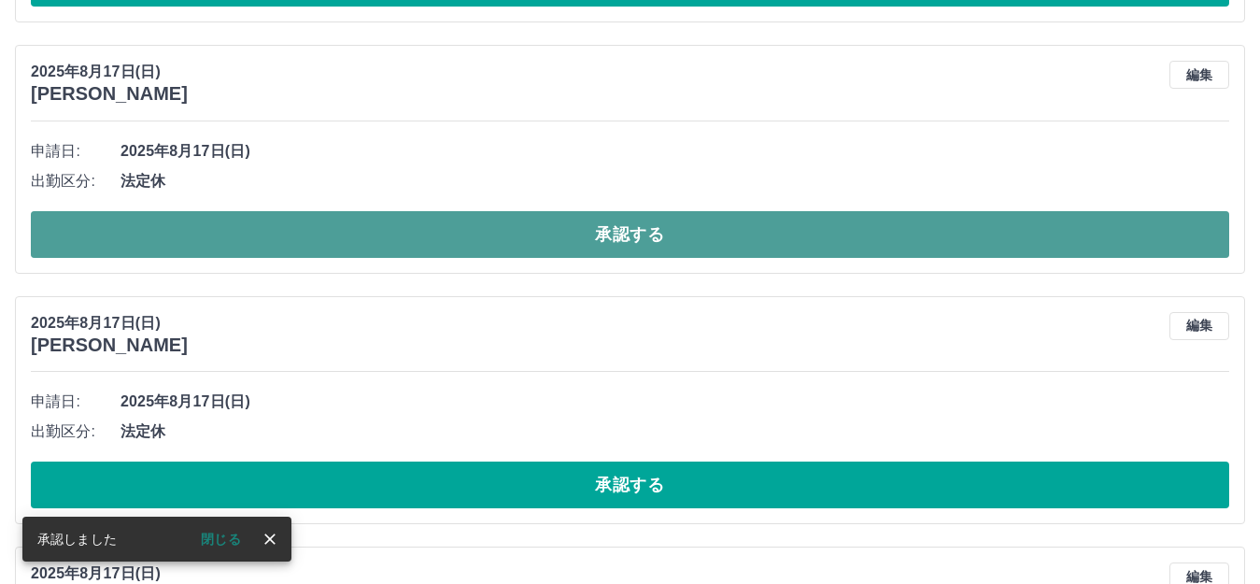
click at [585, 235] on button "承認する" at bounding box center [630, 234] width 1199 height 47
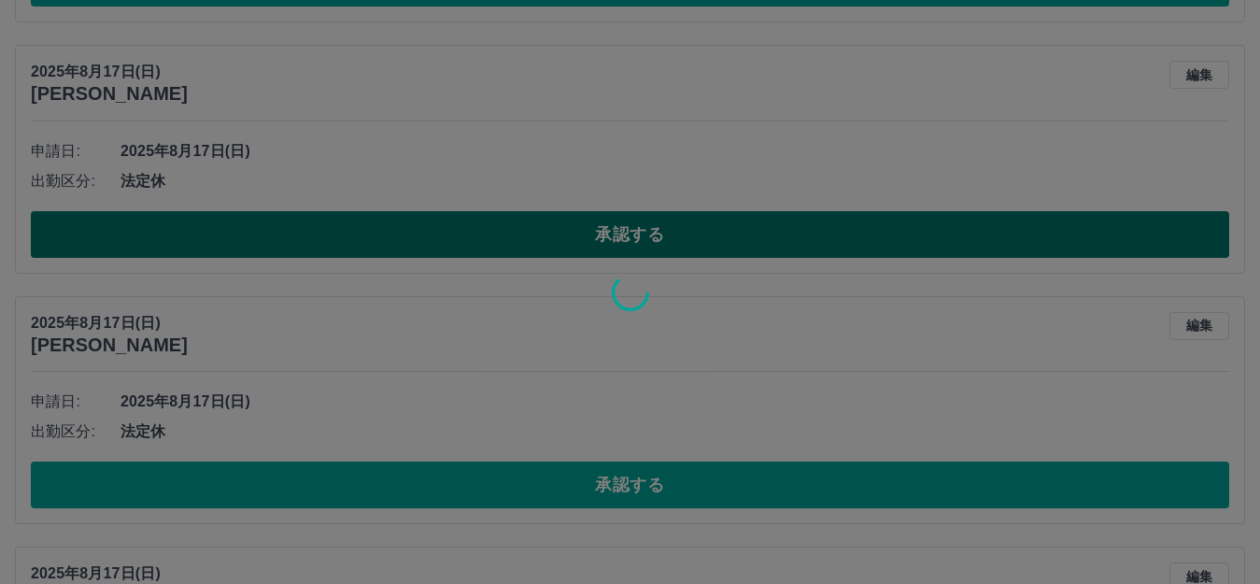
scroll to position [1179, 0]
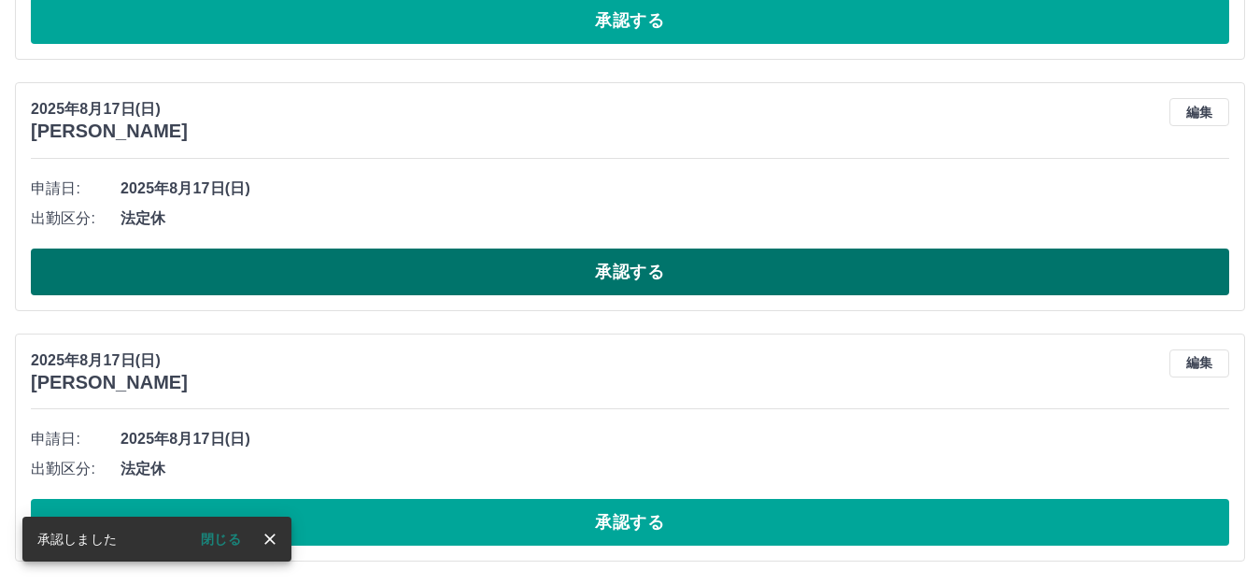
click at [649, 283] on button "承認する" at bounding box center [630, 272] width 1199 height 47
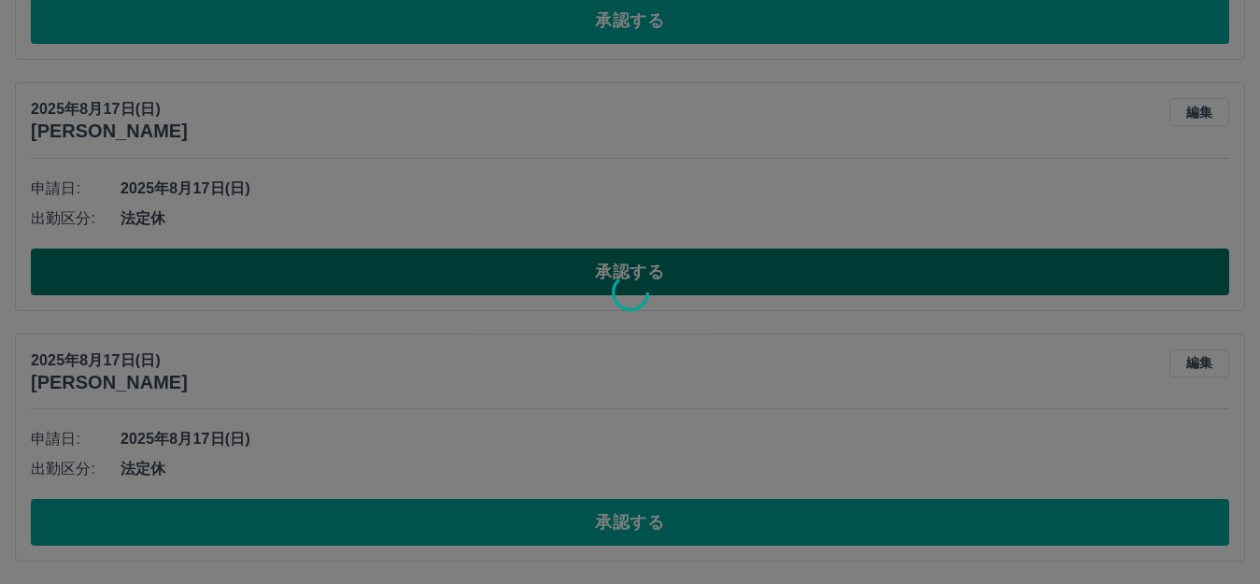
scroll to position [929, 0]
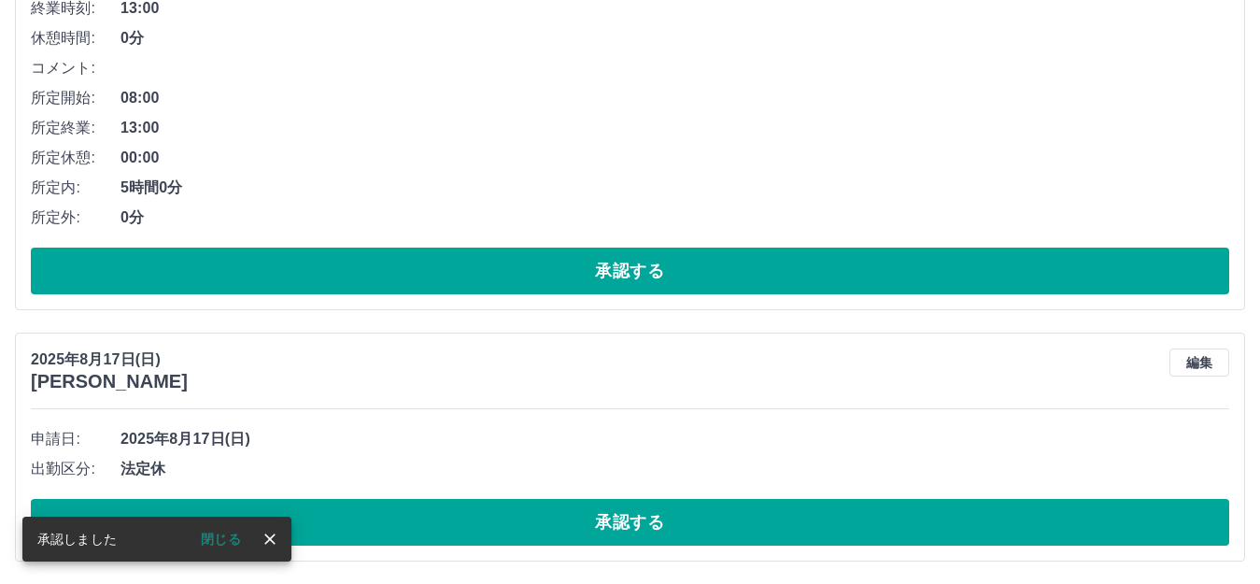
click at [649, 283] on button "承認する" at bounding box center [630, 271] width 1199 height 47
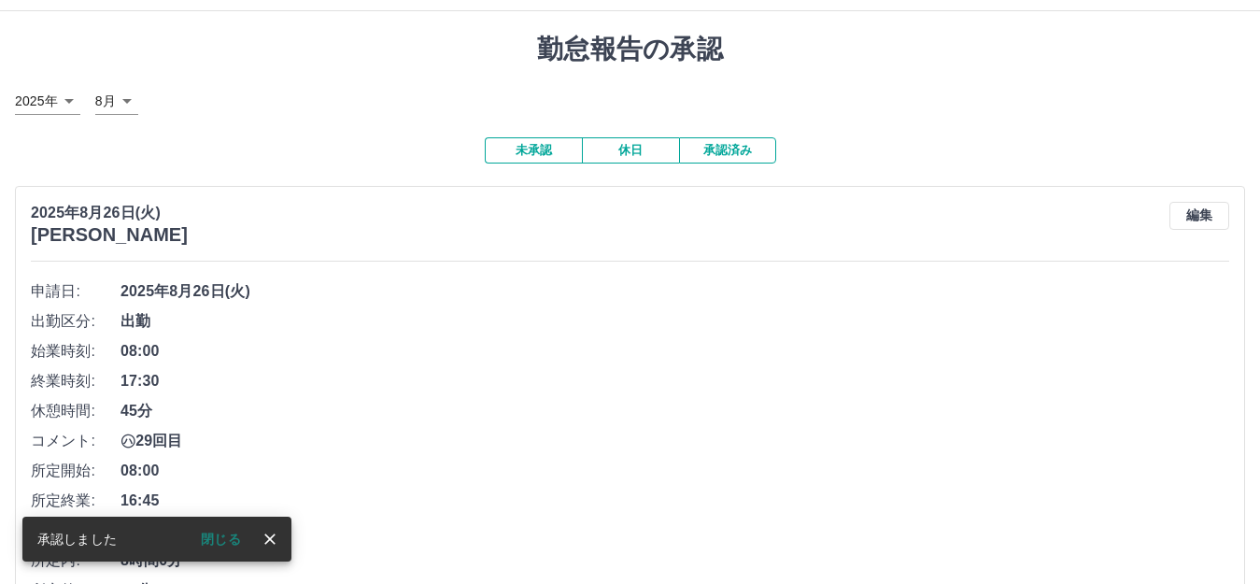
scroll to position [408, 0]
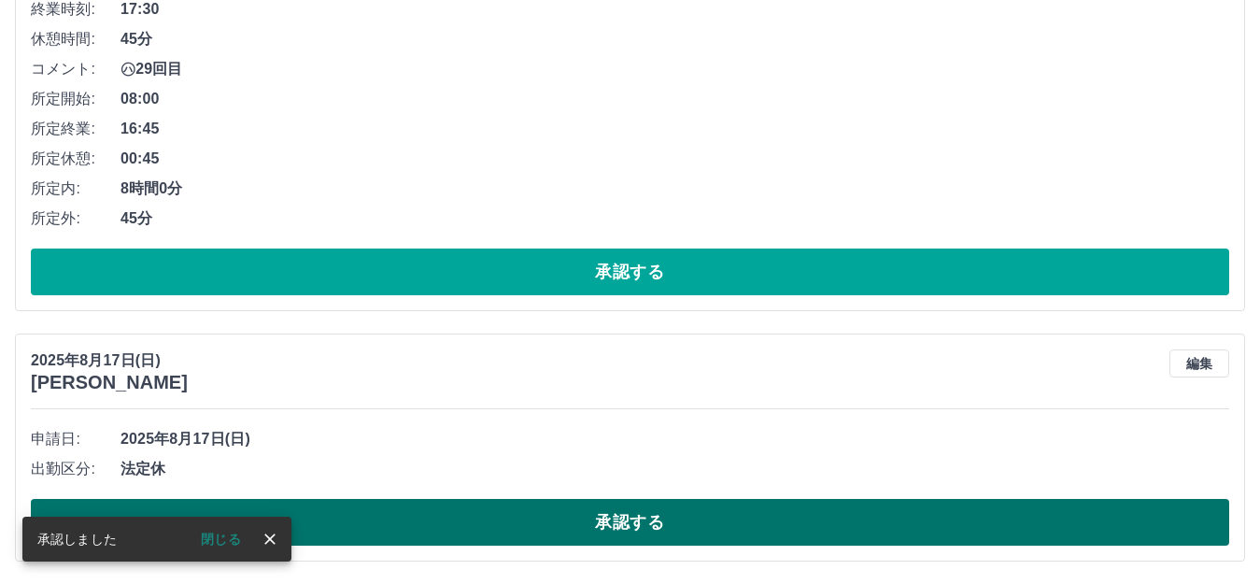
click at [663, 519] on button "承認する" at bounding box center [630, 522] width 1199 height 47
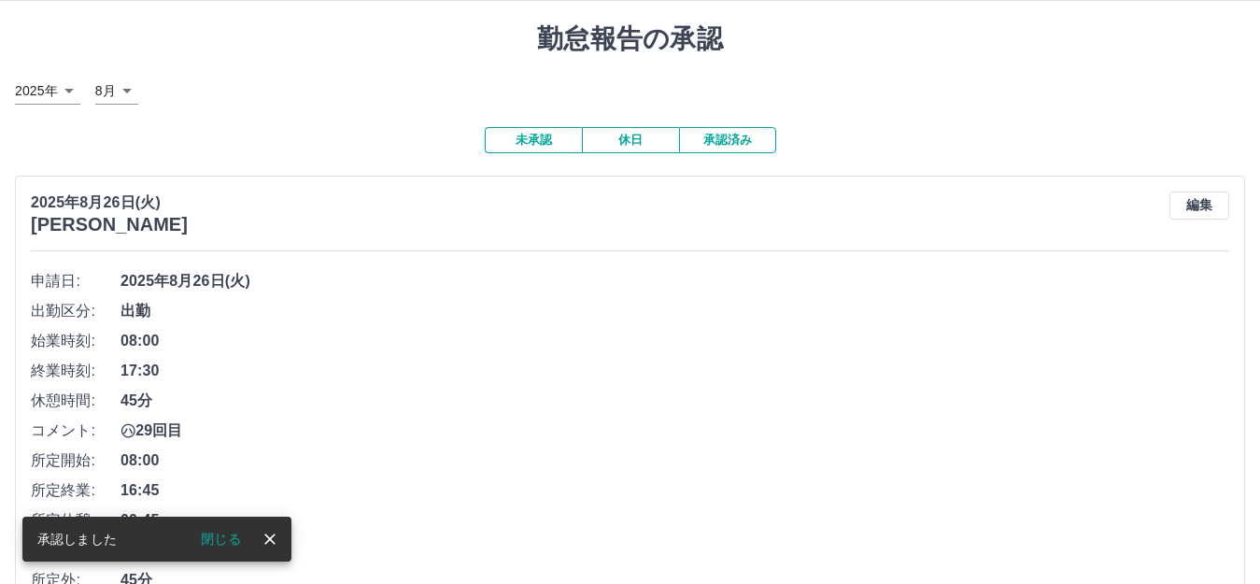
scroll to position [0, 0]
